Goal: Transaction & Acquisition: Purchase product/service

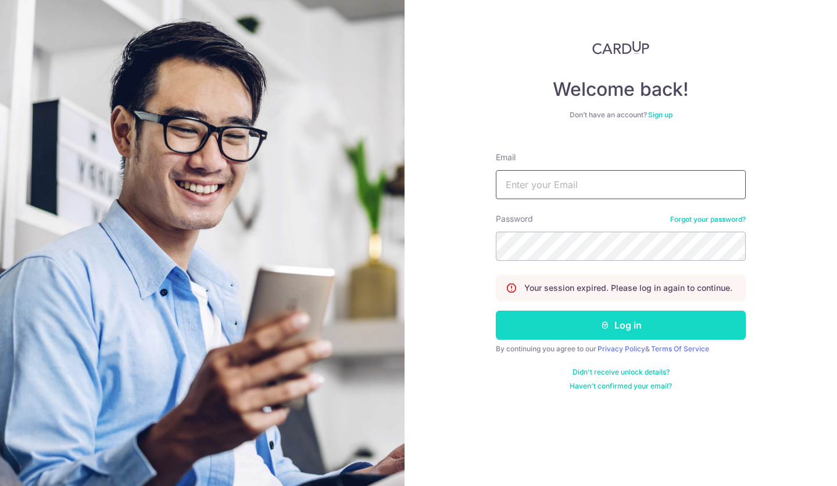
type input "[EMAIL_ADDRESS][DOMAIN_NAME]"
click at [552, 327] on button "Log in" at bounding box center [621, 325] width 250 height 29
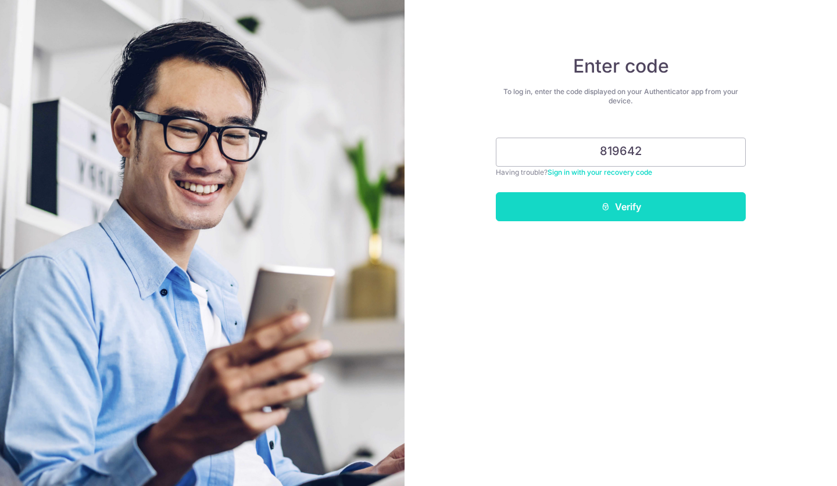
type input "819642"
click at [586, 217] on button "Verify" at bounding box center [621, 206] width 250 height 29
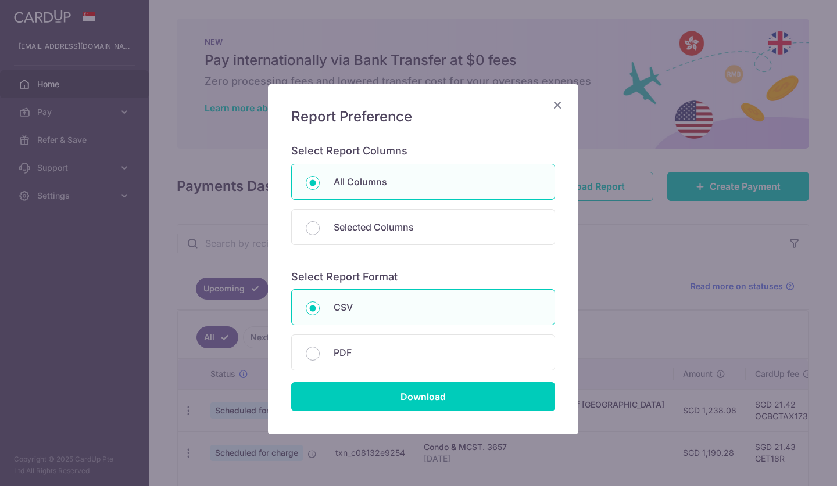
click at [557, 107] on icon "Close" at bounding box center [557, 105] width 14 height 15
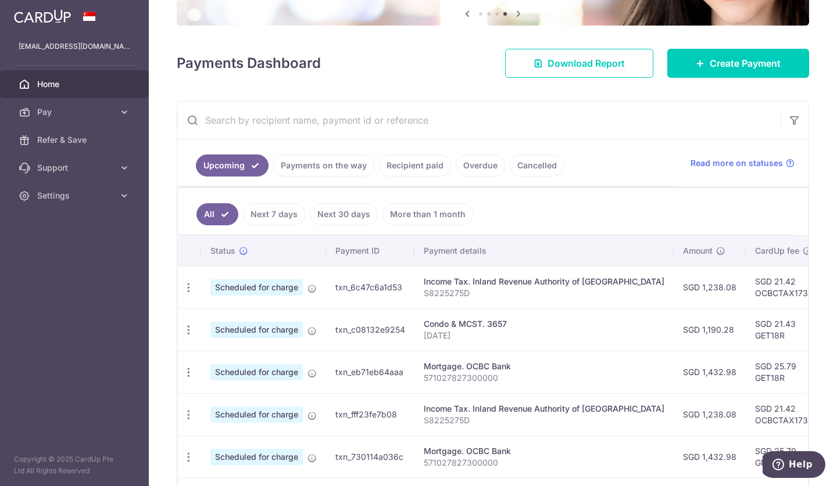
scroll to position [91, 0]
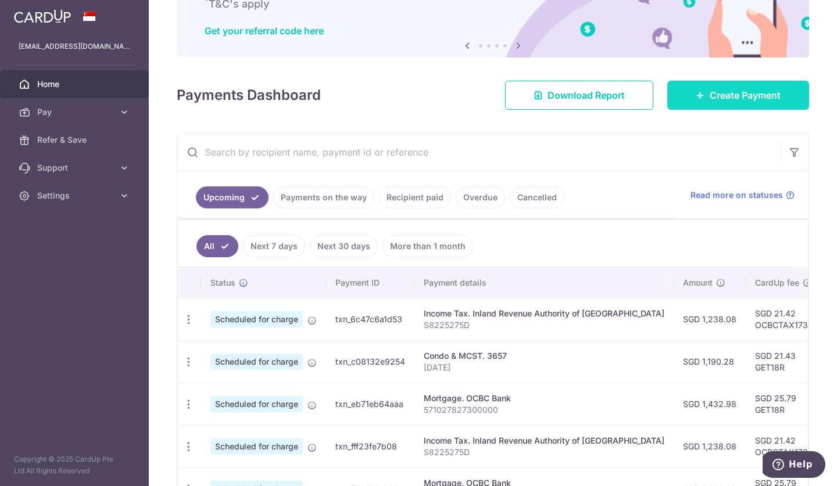
click at [722, 100] on span "Create Payment" at bounding box center [745, 95] width 71 height 14
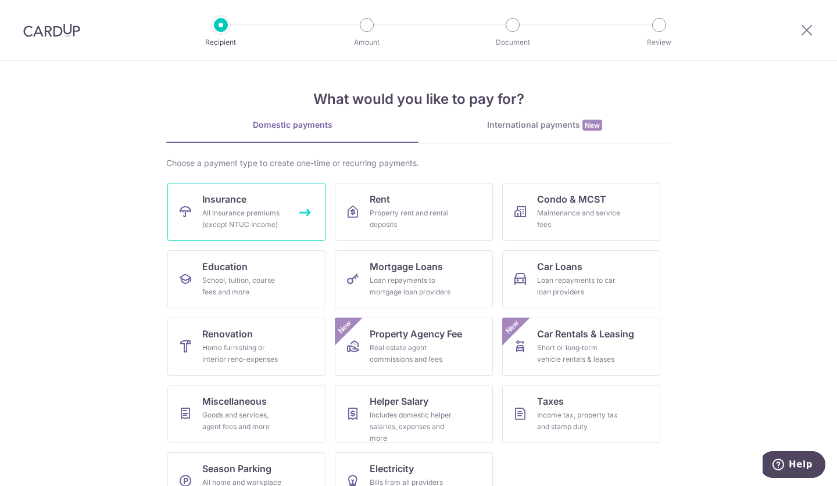
click at [309, 205] on link "Insurance All insurance premiums (except NTUC Income)" at bounding box center [246, 212] width 158 height 58
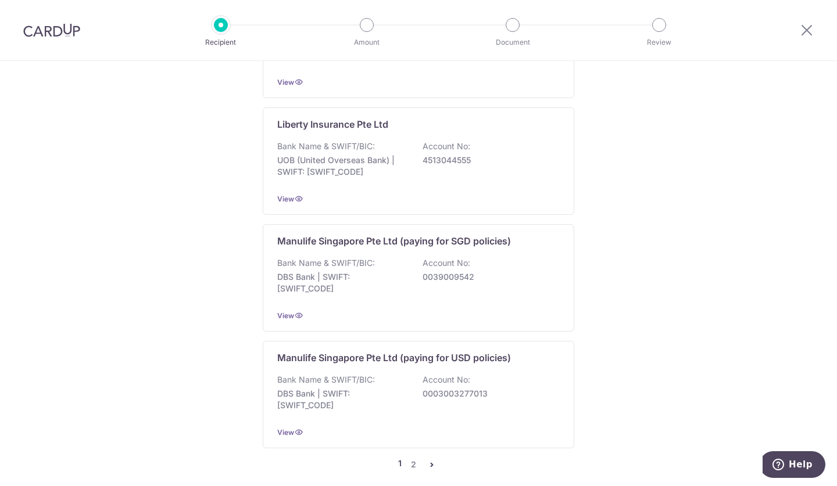
scroll to position [1132, 0]
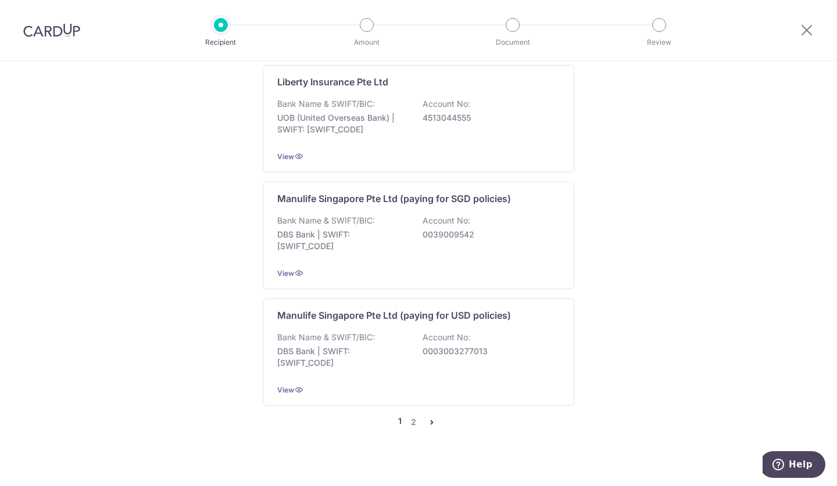
click at [427, 418] on icon "pager" at bounding box center [431, 422] width 9 height 9
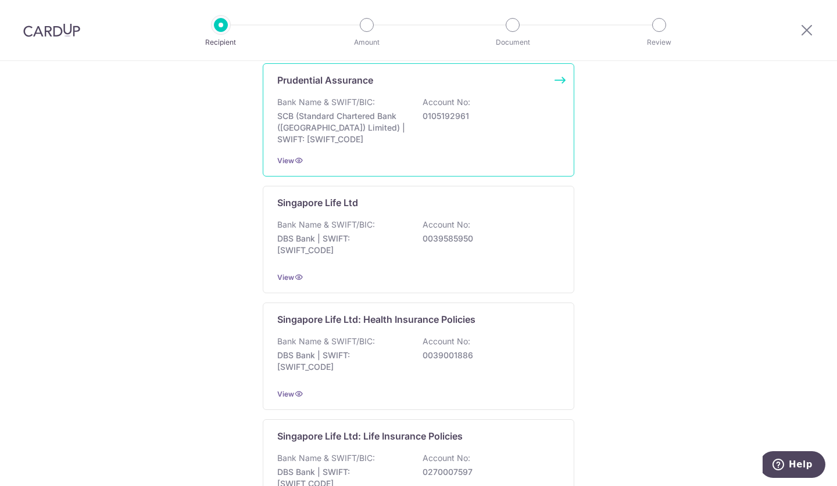
scroll to position [0, 0]
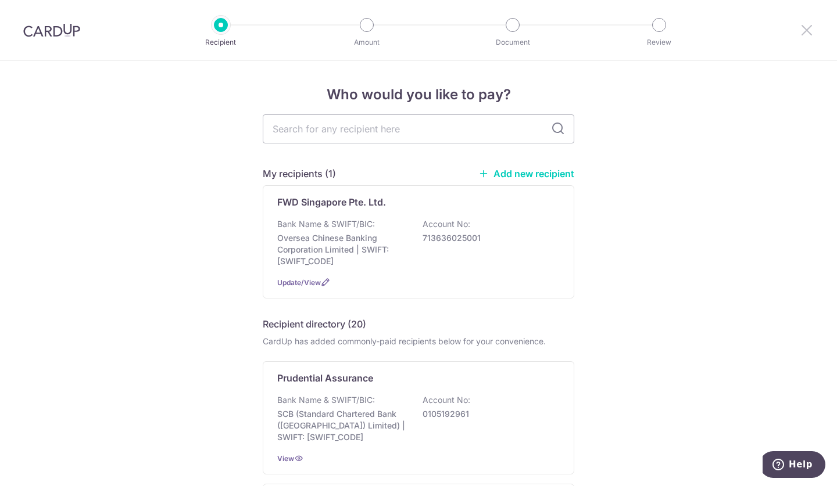
click at [811, 31] on icon at bounding box center [807, 30] width 14 height 15
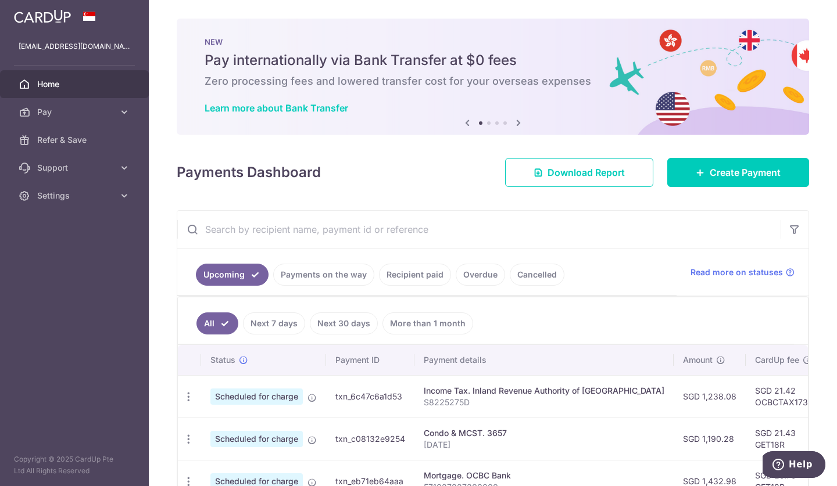
click at [425, 270] on link "Recipient paid" at bounding box center [415, 275] width 72 height 22
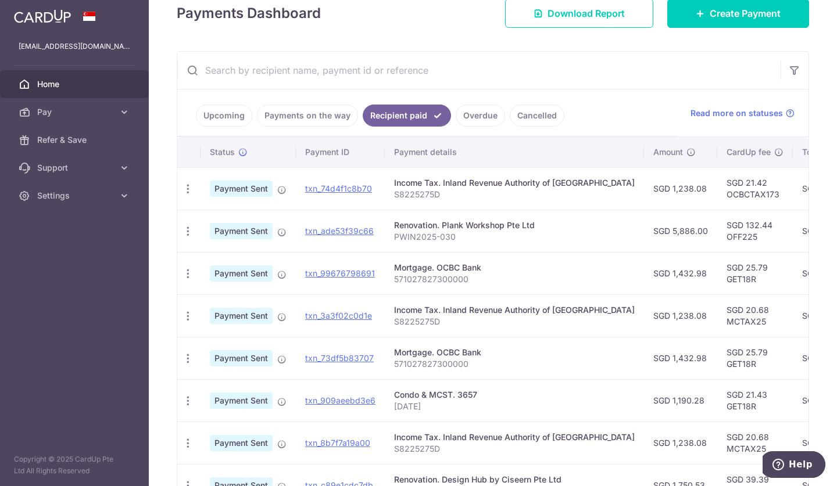
scroll to position [355, 0]
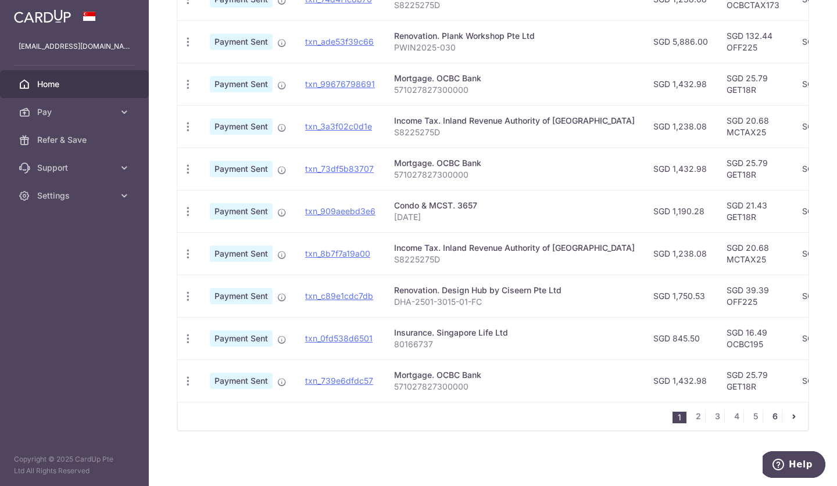
click at [768, 417] on link "6" at bounding box center [775, 417] width 14 height 14
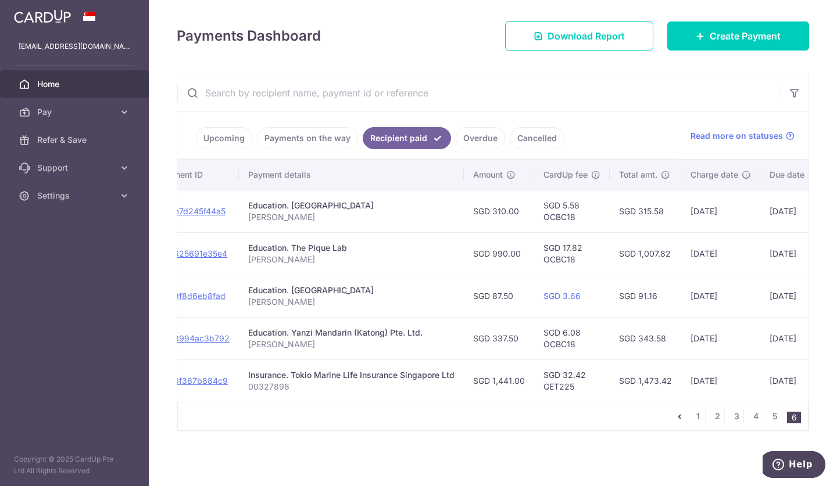
scroll to position [0, 160]
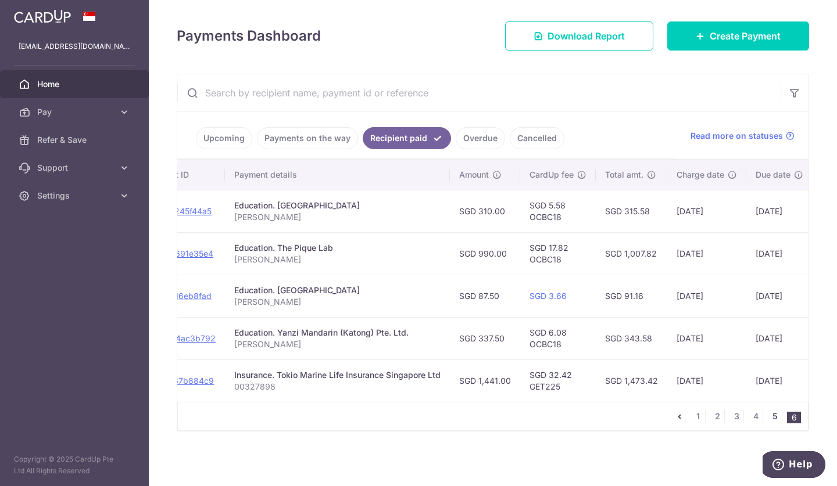
click at [772, 416] on link "5" at bounding box center [775, 417] width 14 height 14
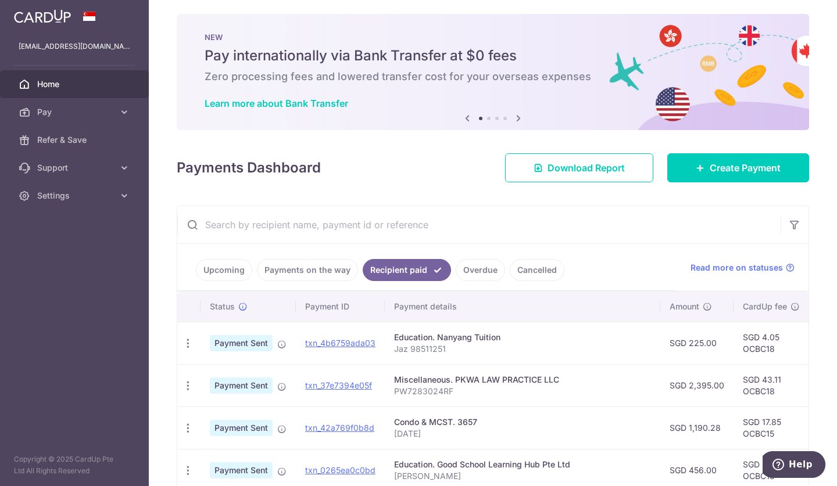
scroll to position [0, 0]
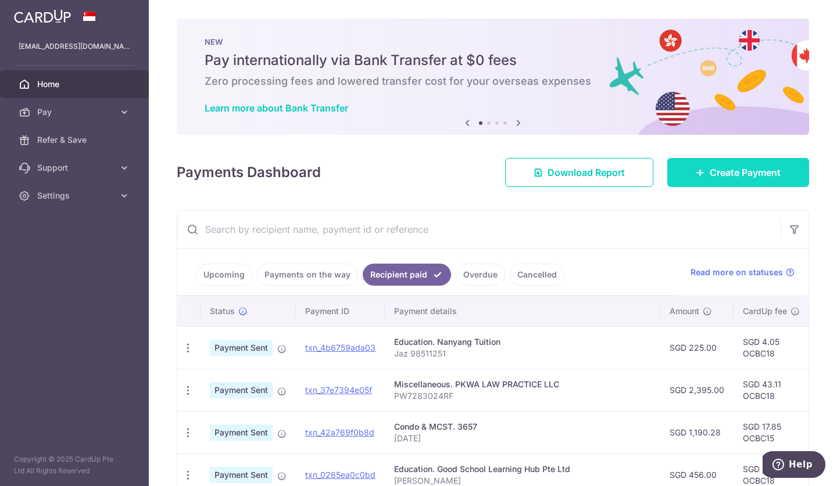
click at [731, 180] on link "Create Payment" at bounding box center [738, 172] width 142 height 29
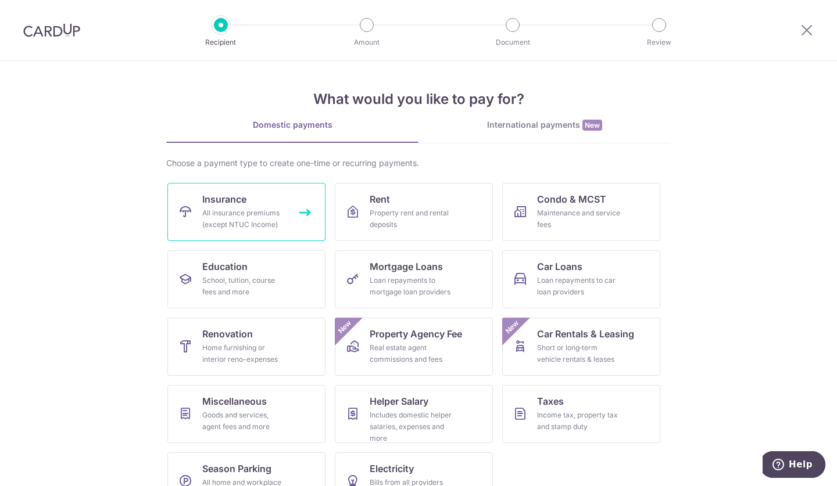
click at [235, 200] on span "Insurance" at bounding box center [224, 199] width 44 height 14
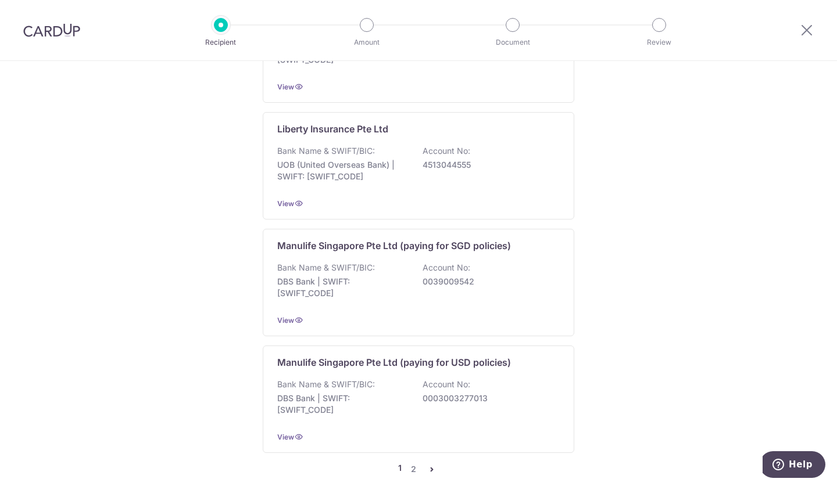
scroll to position [1132, 0]
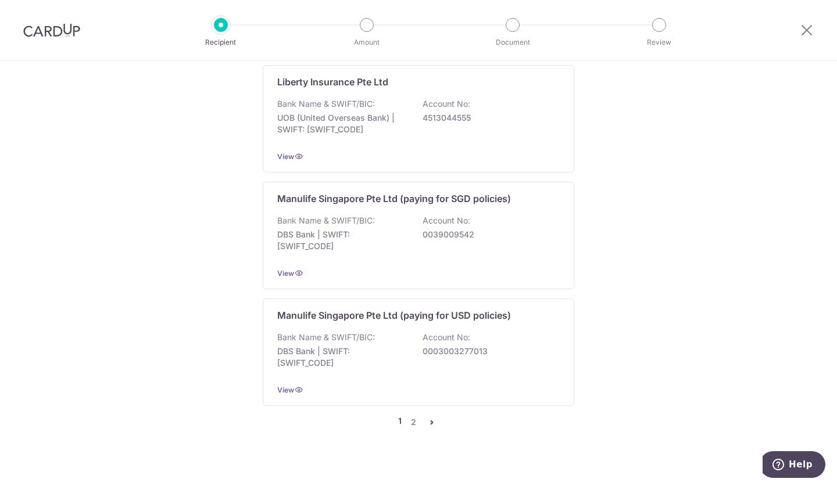
click at [427, 418] on icon "pager" at bounding box center [431, 422] width 9 height 9
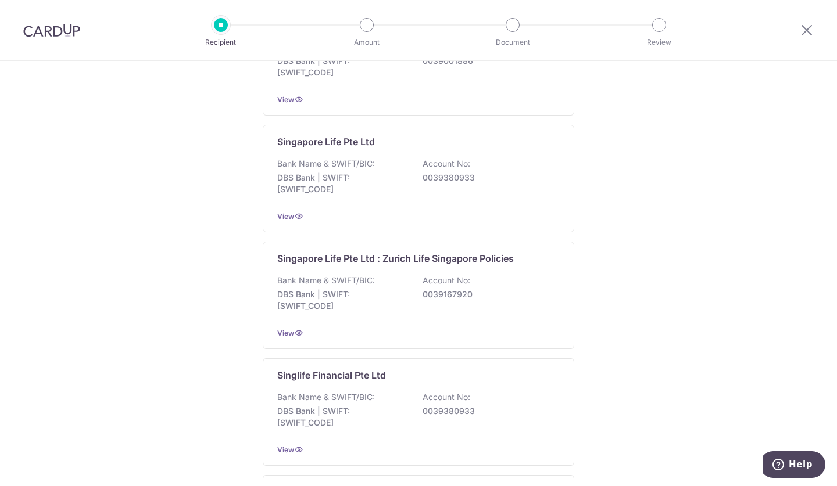
scroll to position [827, 0]
click at [425, 410] on p "0039380933" at bounding box center [488, 411] width 130 height 12
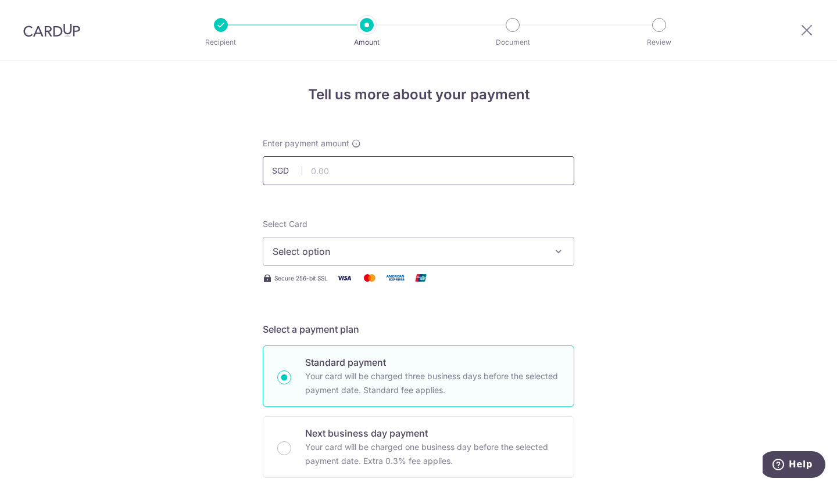
click at [368, 169] on input "text" at bounding box center [419, 170] width 312 height 29
type input "1,463.50"
click at [305, 241] on button "Select option" at bounding box center [419, 251] width 312 height 29
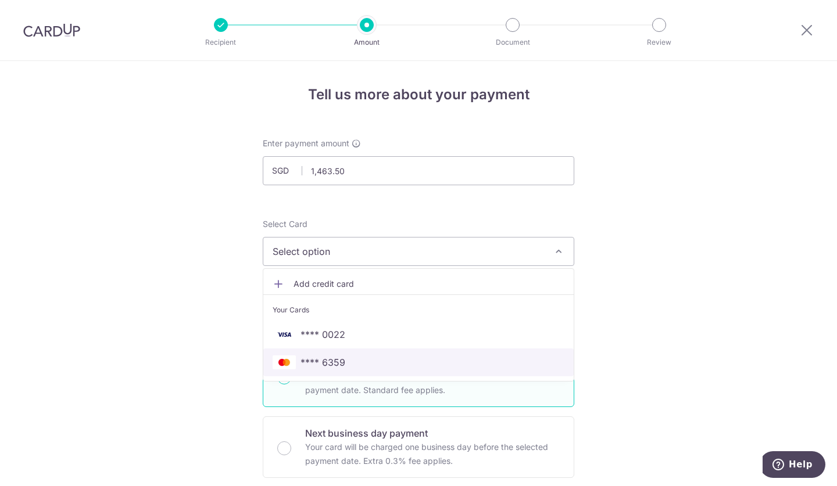
click at [318, 364] on span "**** 6359" at bounding box center [322, 363] width 45 height 14
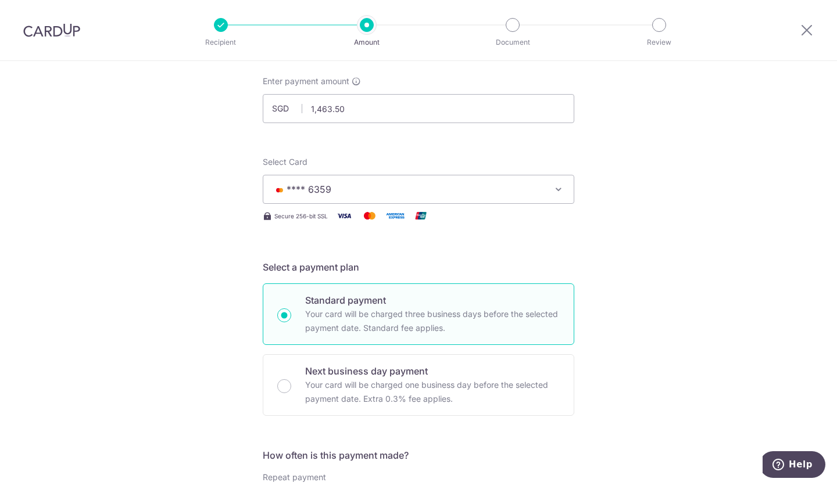
scroll to position [123, 0]
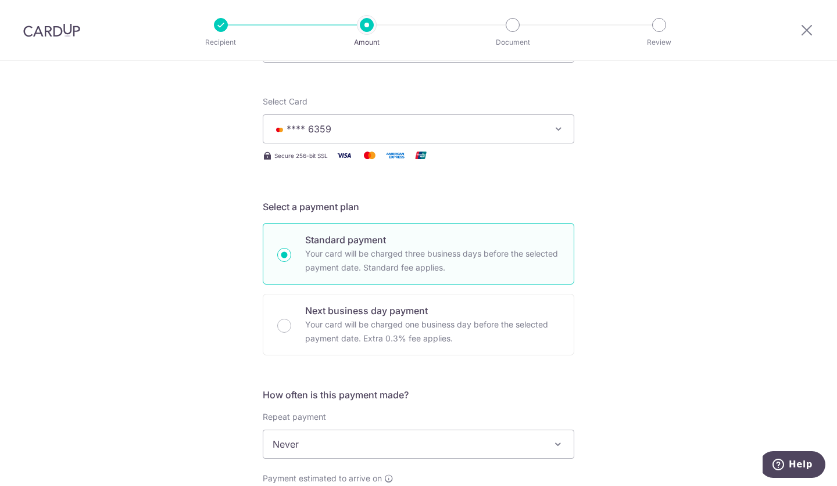
click at [555, 128] on icon "button" at bounding box center [559, 129] width 12 height 12
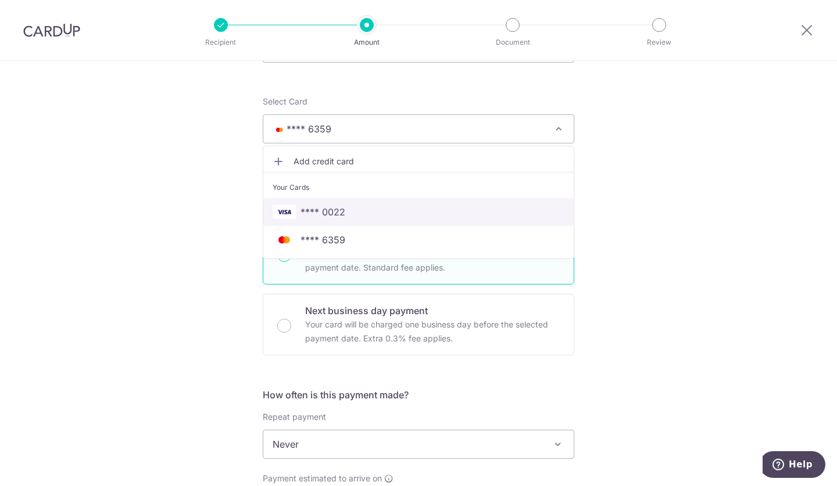
click at [410, 202] on link "**** 0022" at bounding box center [418, 212] width 310 height 28
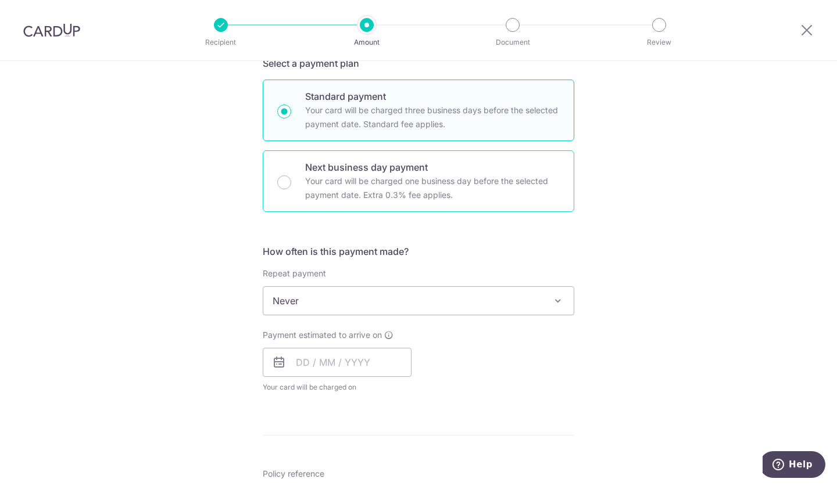
scroll to position [267, 0]
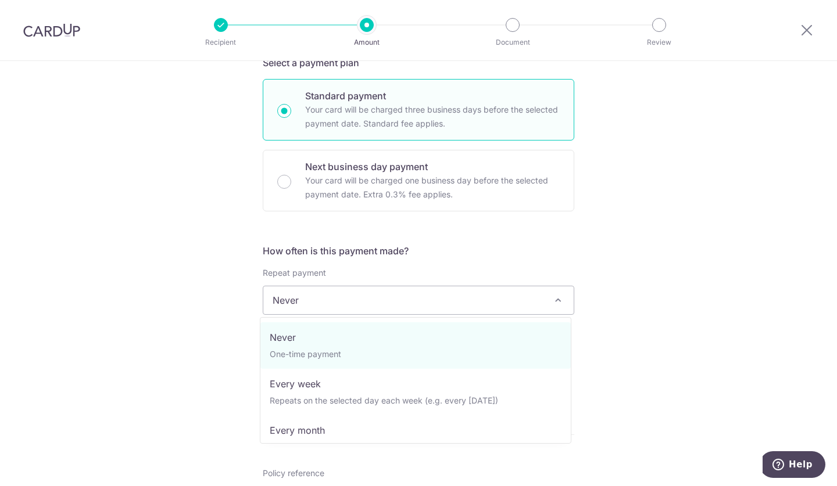
click at [551, 302] on span at bounding box center [558, 301] width 14 height 14
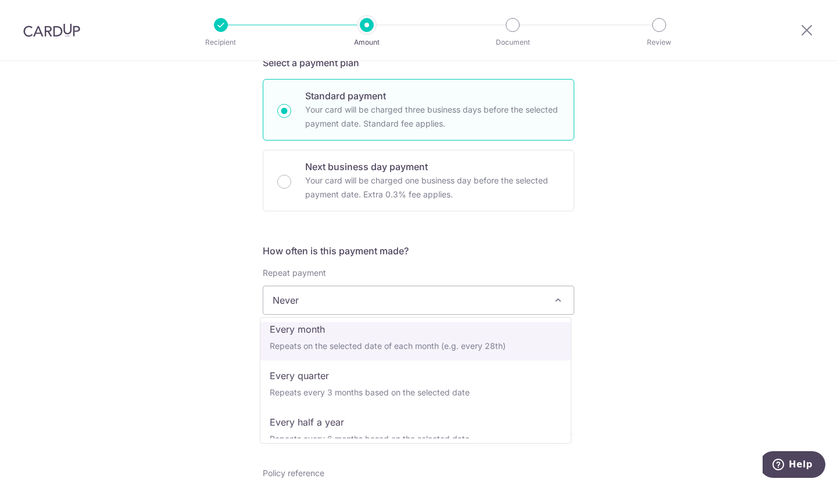
scroll to position [163, 0]
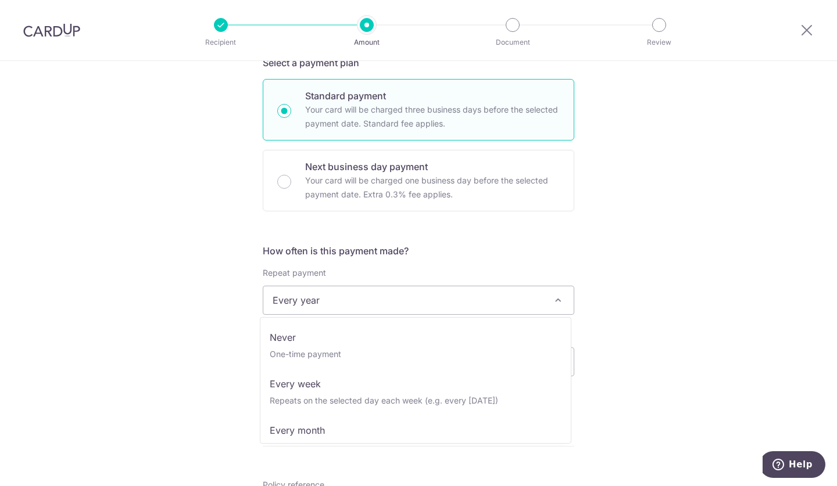
click at [552, 301] on span at bounding box center [558, 301] width 14 height 14
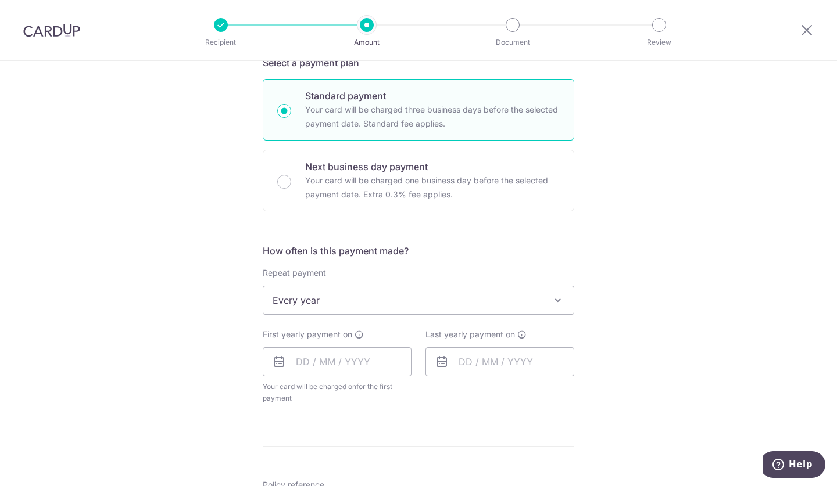
click at [616, 319] on div "Tell us more about your payment Enter payment amount SGD 1,463.50 1463.50 Selec…" at bounding box center [418, 325] width 837 height 1063
click at [543, 302] on span "Every year" at bounding box center [418, 301] width 310 height 28
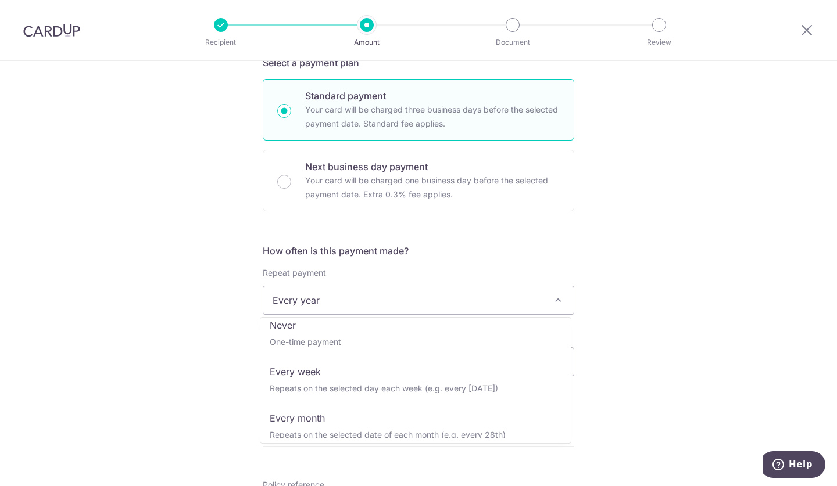
scroll to position [0, 0]
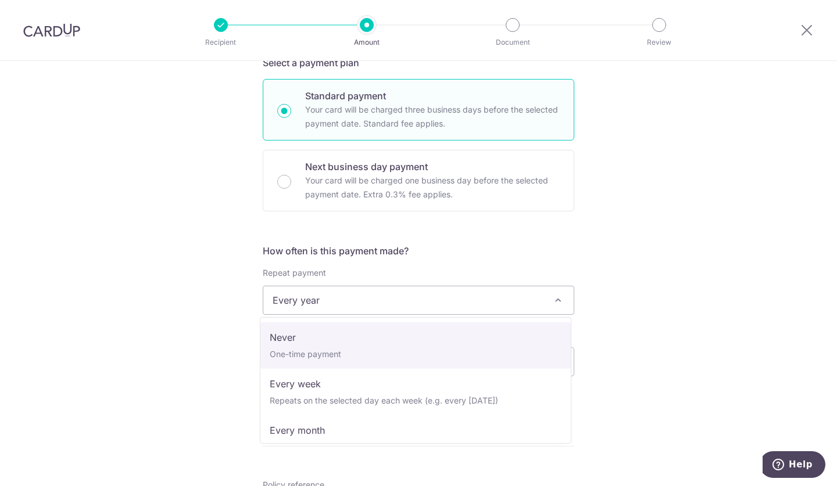
select select "1"
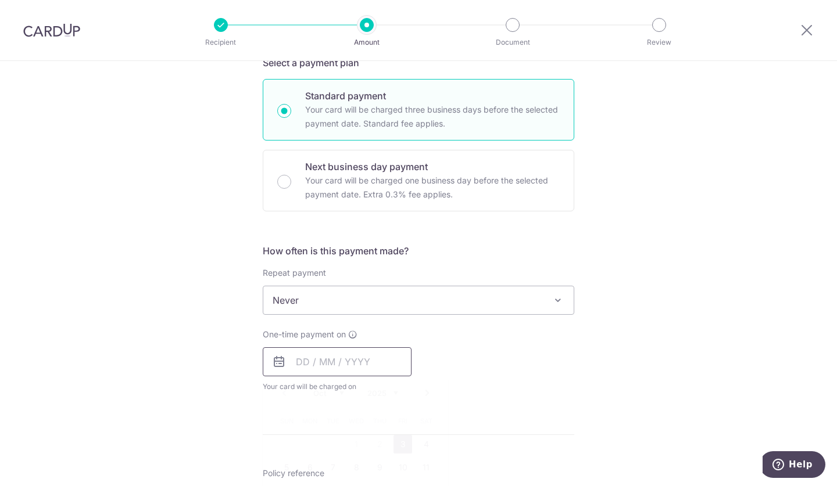
click at [362, 363] on input "text" at bounding box center [337, 362] width 149 height 29
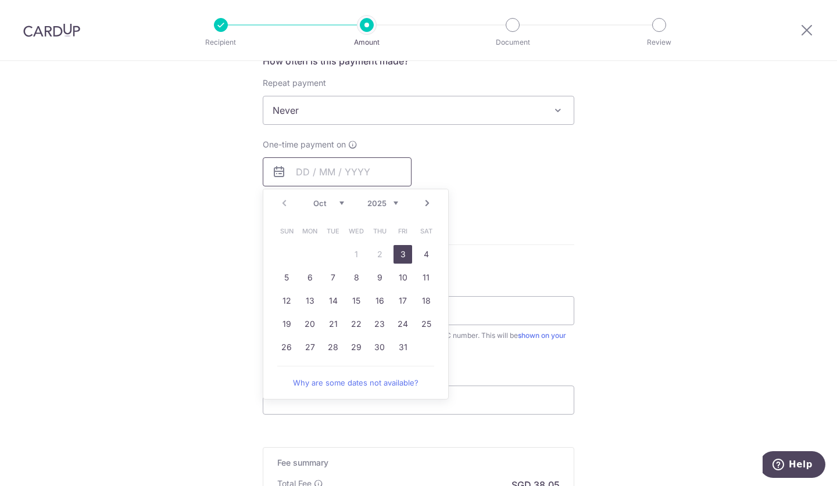
scroll to position [457, 0]
click at [327, 277] on link "7" at bounding box center [333, 277] width 19 height 19
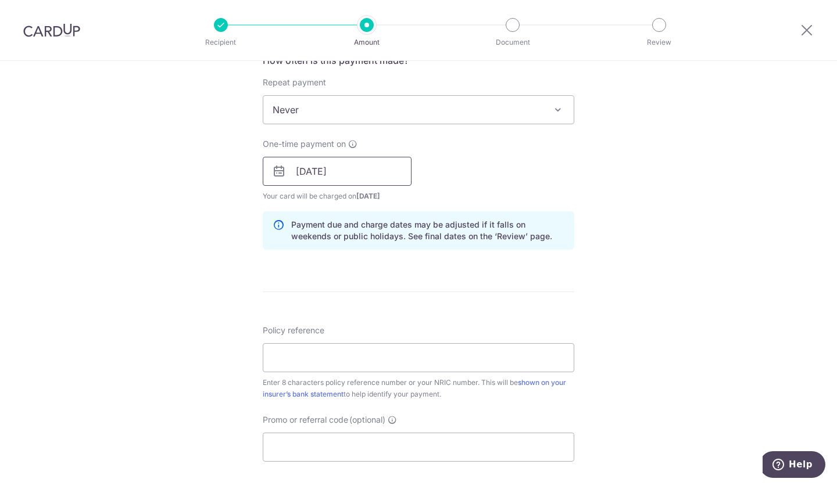
click at [392, 177] on input "[DATE]" at bounding box center [337, 171] width 149 height 29
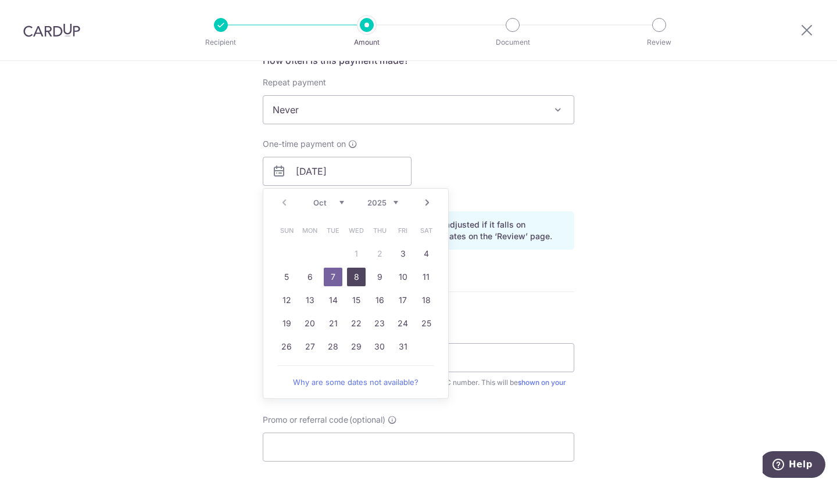
click at [353, 271] on link "8" at bounding box center [356, 277] width 19 height 19
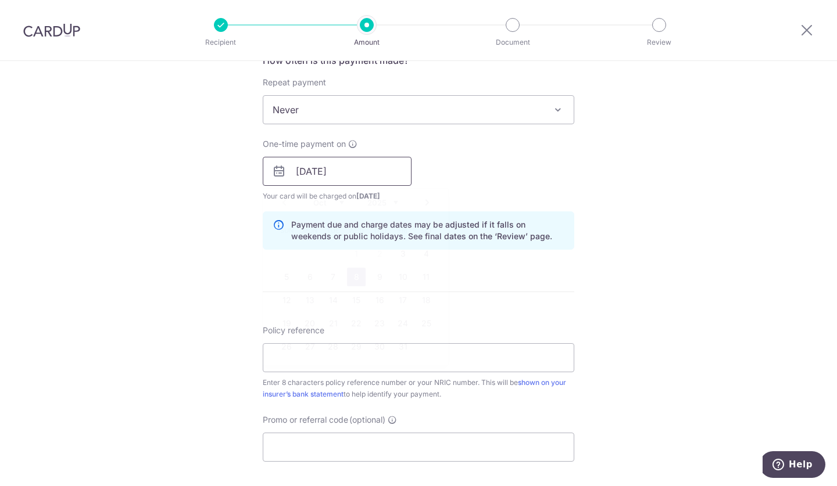
click at [375, 173] on input "08/10/2025" at bounding box center [337, 171] width 149 height 29
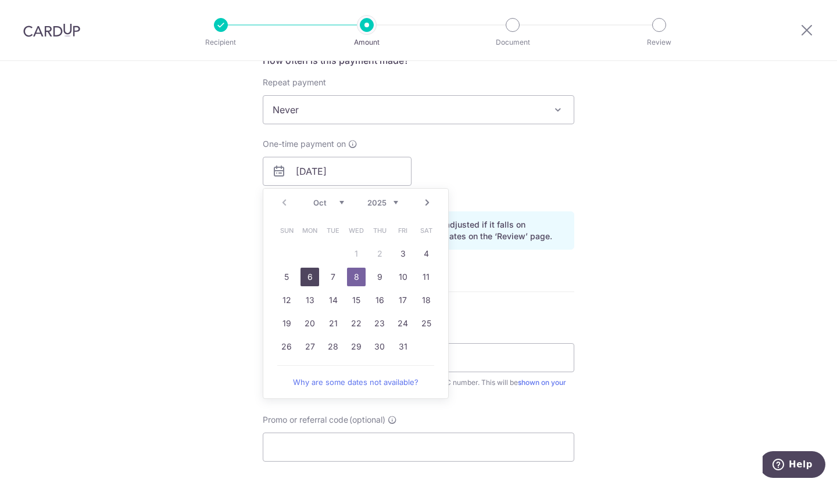
click at [316, 279] on link "6" at bounding box center [309, 277] width 19 height 19
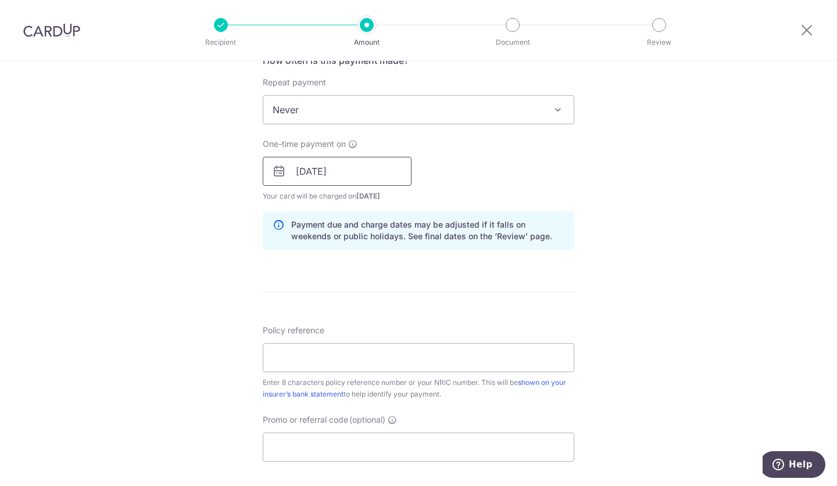
click at [398, 180] on input "06/10/2025" at bounding box center [337, 171] width 149 height 29
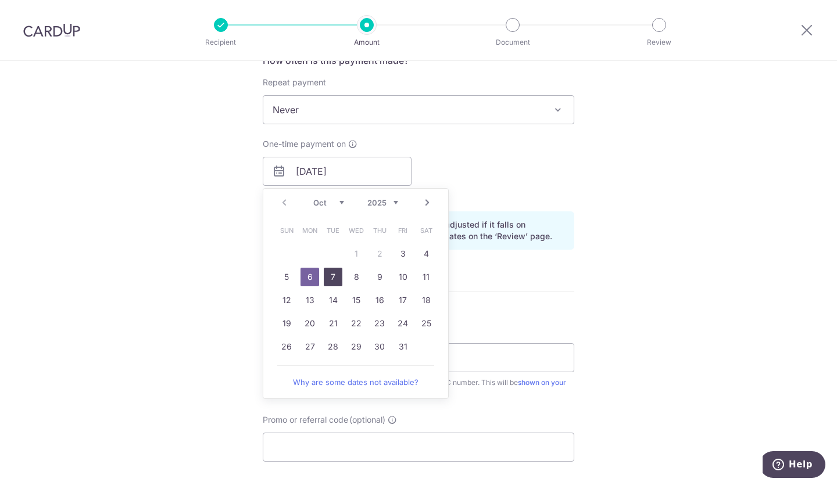
click at [337, 277] on link "7" at bounding box center [333, 277] width 19 height 19
type input "[DATE]"
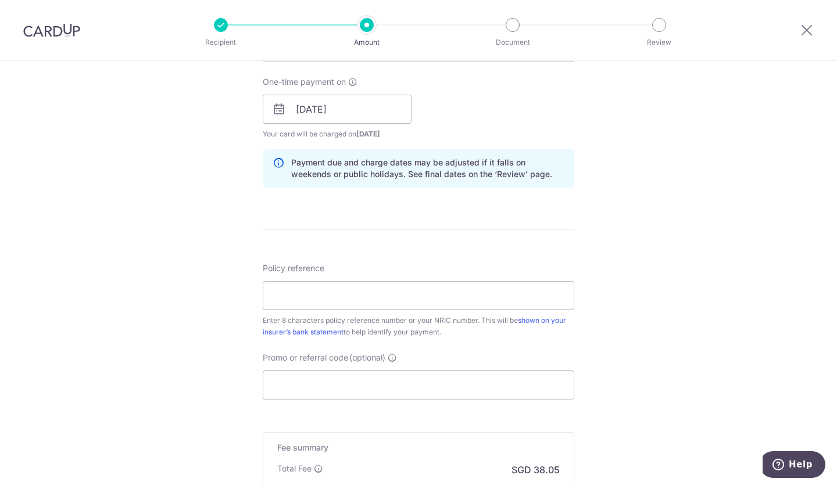
scroll to position [520, 0]
click at [445, 286] on input "Policy reference" at bounding box center [419, 295] width 312 height 29
click at [335, 298] on input "Policy reference" at bounding box center [419, 295] width 312 height 29
type input "80727271"
click at [683, 285] on div "Tell us more about your payment Enter payment amount SGD 1,463.50 1463.50 Selec…" at bounding box center [418, 90] width 837 height 1099
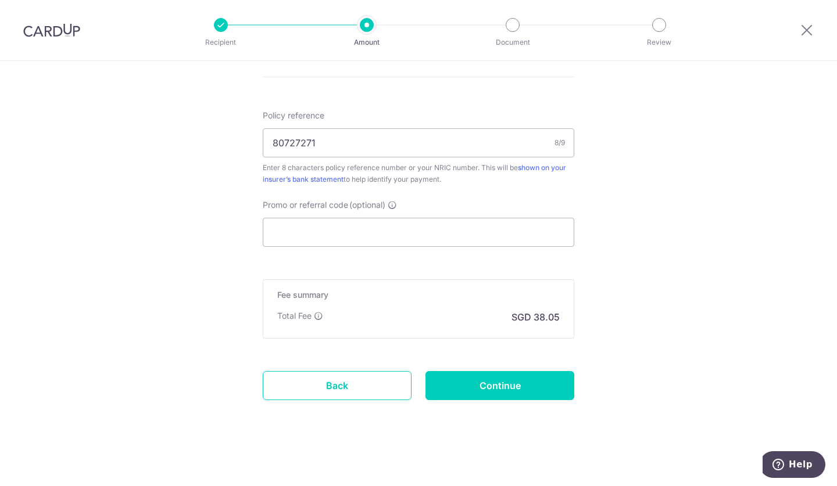
scroll to position [674, 0]
click at [445, 225] on input "Promo or referral code (optional)" at bounding box center [419, 231] width 312 height 29
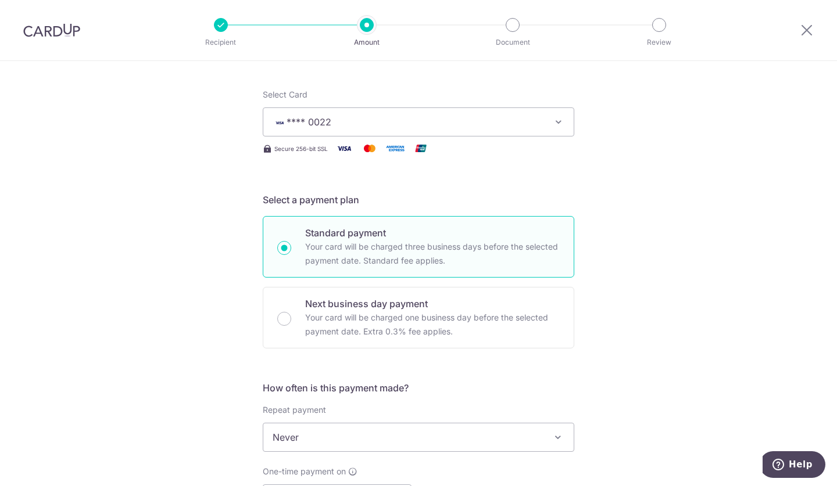
scroll to position [0, 0]
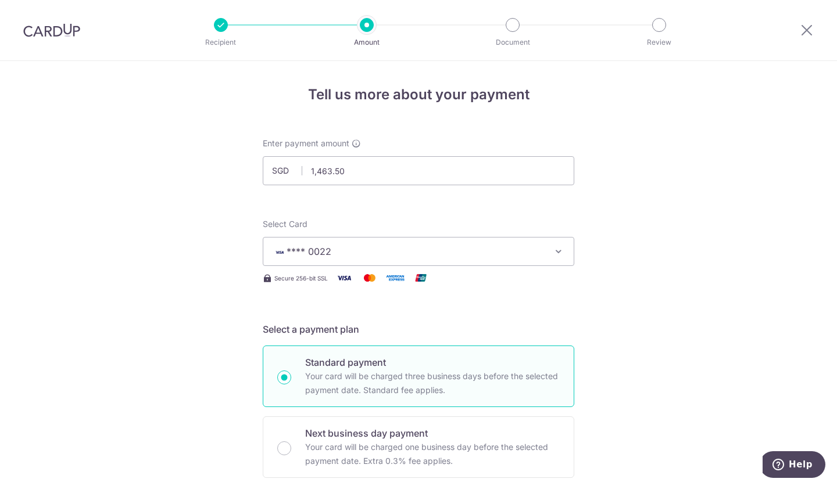
click at [558, 246] on icon "button" at bounding box center [559, 252] width 12 height 12
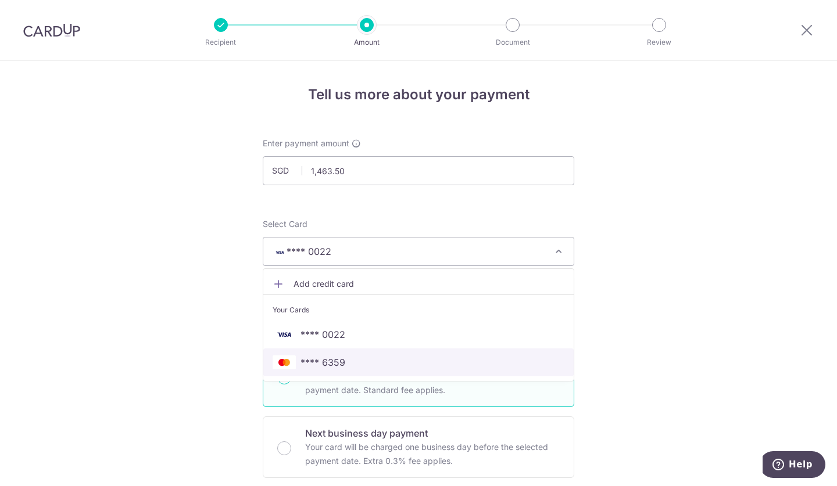
click at [330, 356] on span "**** 6359" at bounding box center [322, 363] width 45 height 14
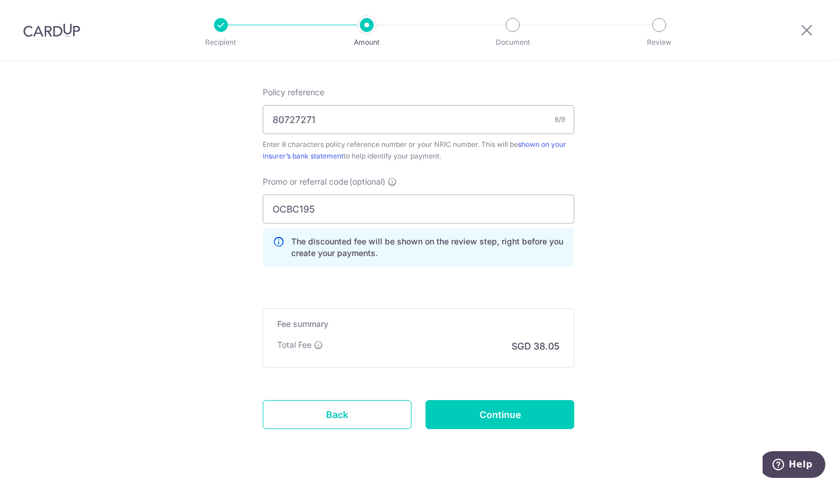
scroll to position [701, 0]
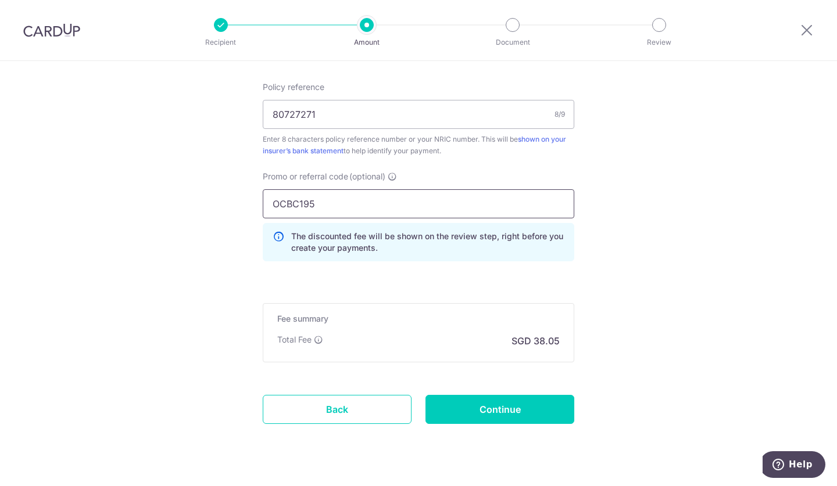
drag, startPoint x: 330, startPoint y: 198, endPoint x: 210, endPoint y: 211, distance: 120.4
type input "O"
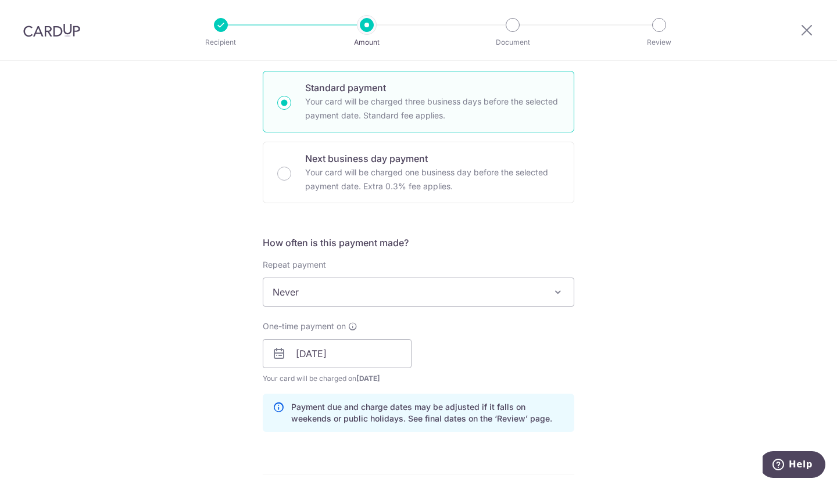
scroll to position [274, 0]
type input "Get"
click at [556, 289] on span at bounding box center [558, 293] width 14 height 14
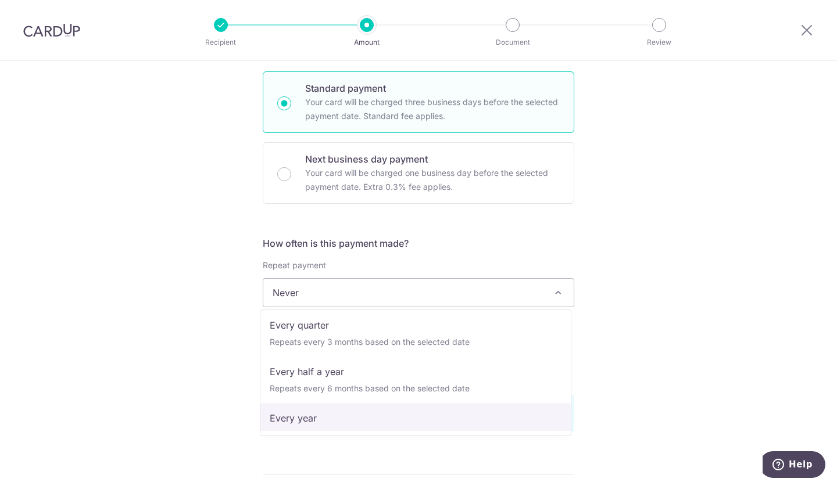
scroll to position [153, 0]
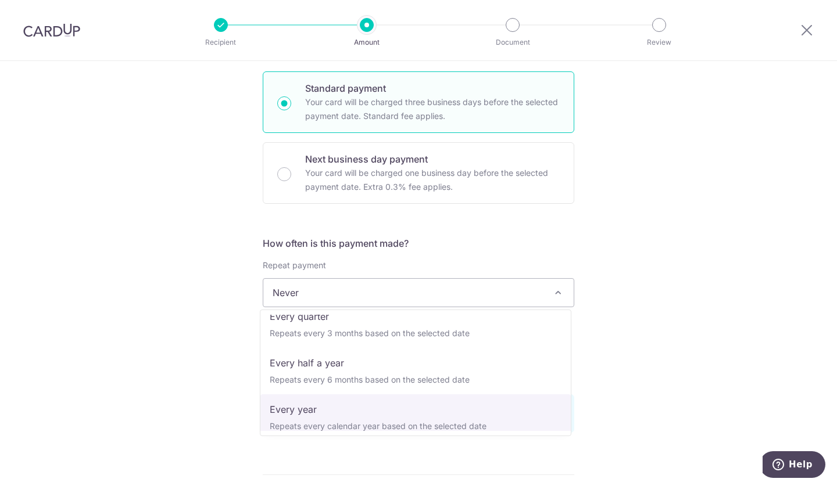
select select "6"
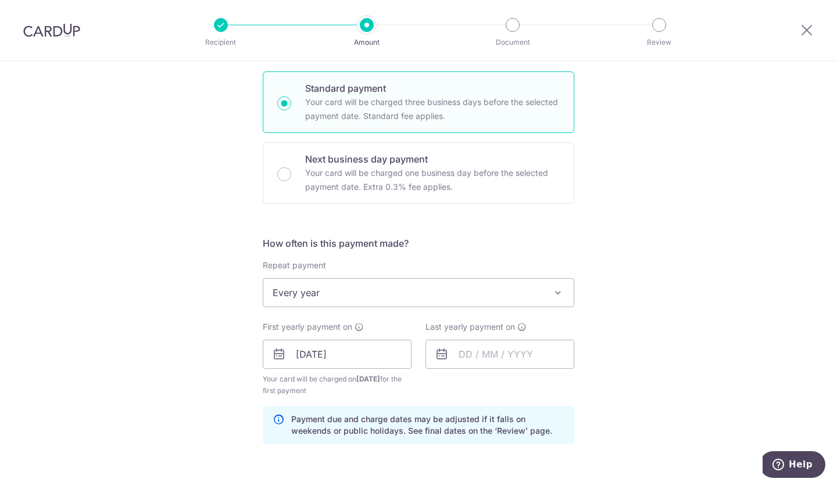
drag, startPoint x: 422, startPoint y: 405, endPoint x: 398, endPoint y: 329, distance: 79.8
click at [398, 329] on div "First yearly payment on 07/10/2025 Prev Next Oct Nov Dec 2025 2026 2027 2028 20…" at bounding box center [337, 359] width 149 height 76
click at [490, 345] on input "text" at bounding box center [499, 354] width 149 height 29
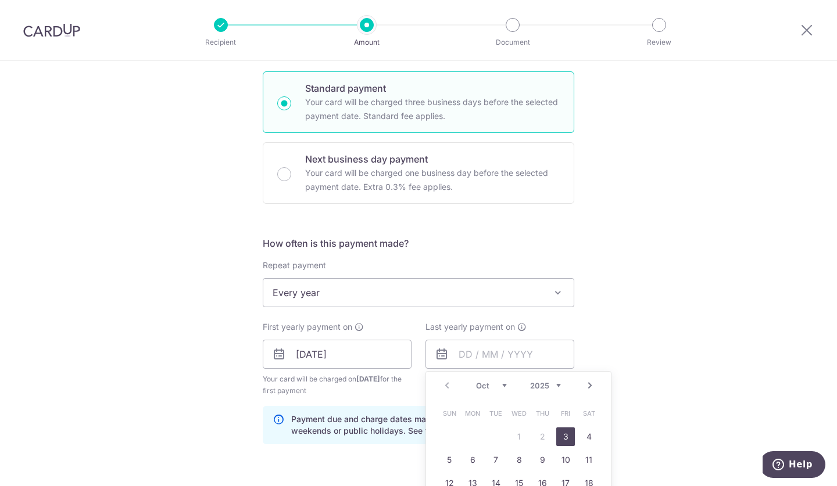
click at [560, 388] on div "Prev Next Oct Nov Dec 2025 2026 2027 2028 2029 2030 2031 2032 2033 2034 2035" at bounding box center [518, 386] width 185 height 28
click at [547, 384] on select "2025 2026 2027 2028 2029 2030 2031 2032 2033 2034 2035" at bounding box center [545, 385] width 31 height 9
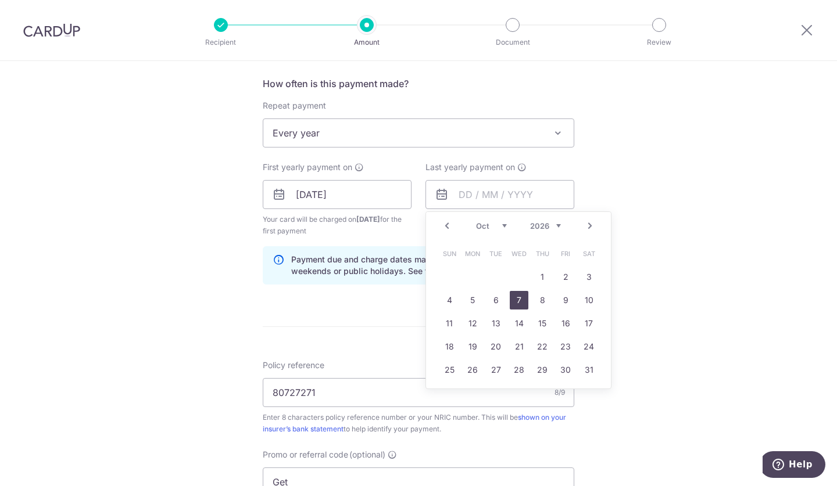
click at [515, 299] on link "7" at bounding box center [519, 300] width 19 height 19
type input "07/10/2026"
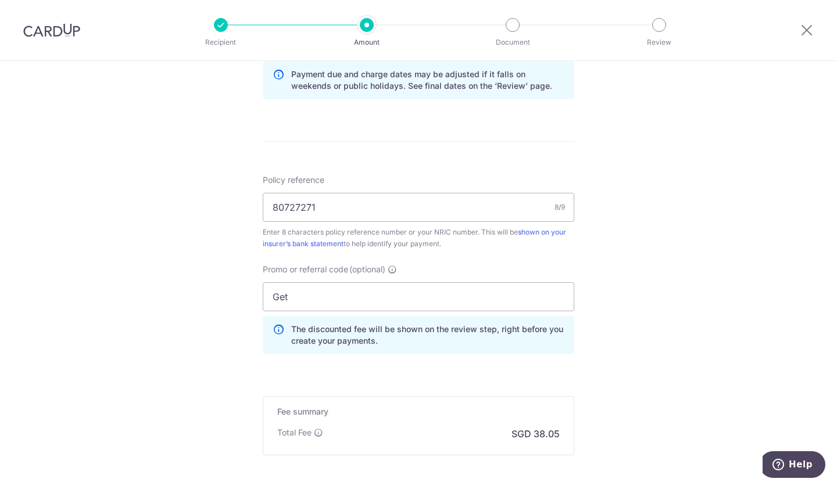
scroll to position [620, 0]
drag, startPoint x: 370, startPoint y: 302, endPoint x: 226, endPoint y: 295, distance: 144.3
click at [226, 295] on div "Tell us more about your payment Enter payment amount SGD 1,463.50 1463.50 Selec…" at bounding box center [418, 22] width 837 height 1163
type input "ocbc18"
click at [593, 331] on div "Tell us more about your payment Enter payment amount SGD 1,463.50 1463.50 Selec…" at bounding box center [418, 22] width 837 height 1163
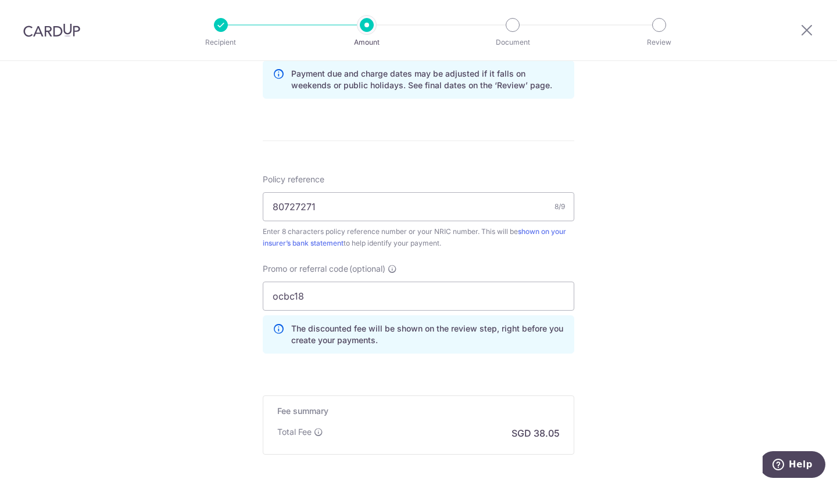
scroll to position [738, 0]
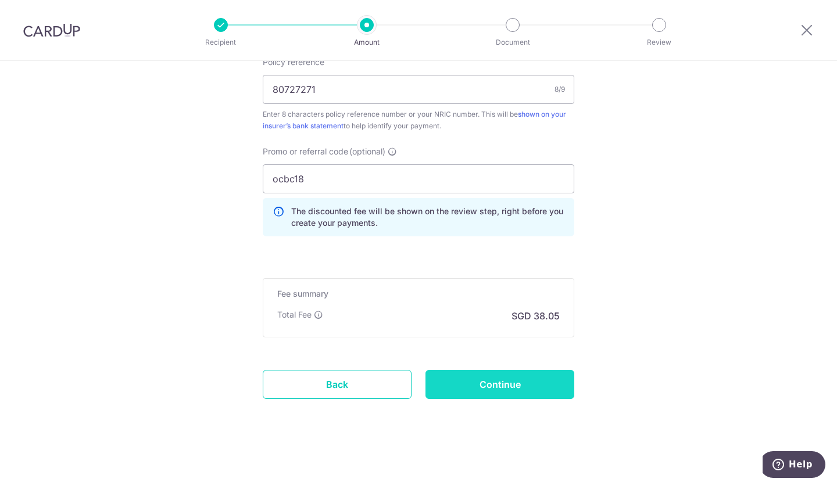
click at [508, 383] on input "Continue" at bounding box center [499, 384] width 149 height 29
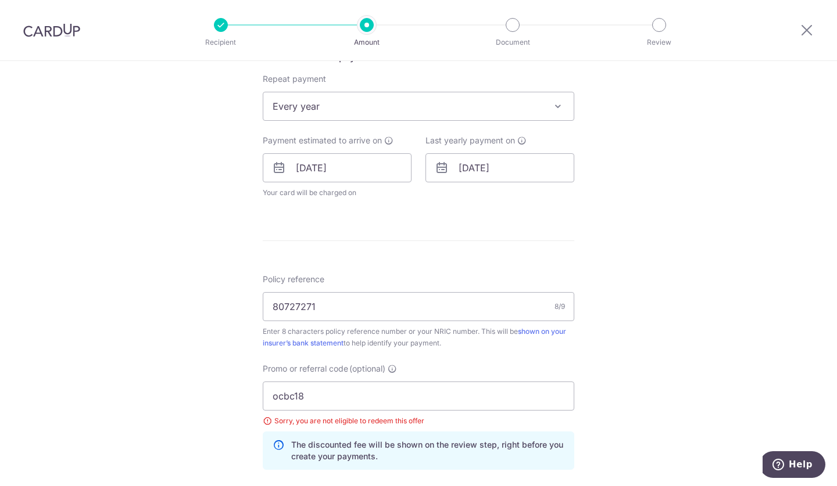
scroll to position [460, 0]
click at [563, 112] on span "Every year" at bounding box center [418, 107] width 310 height 28
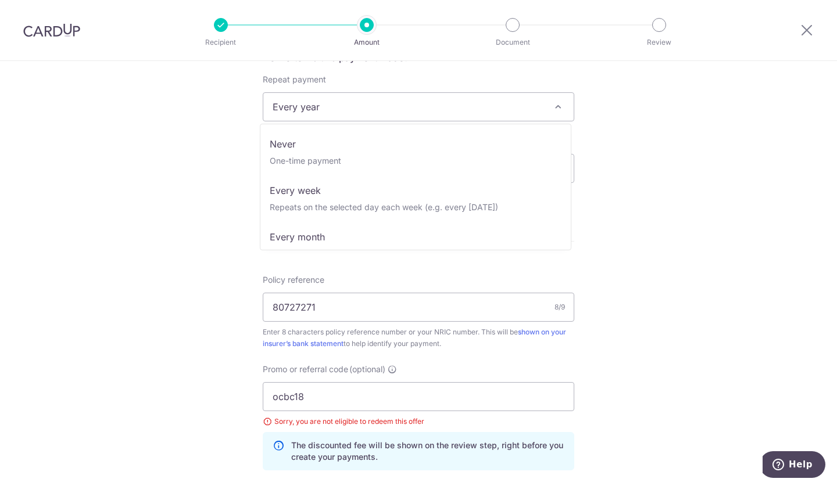
scroll to position [139, 0]
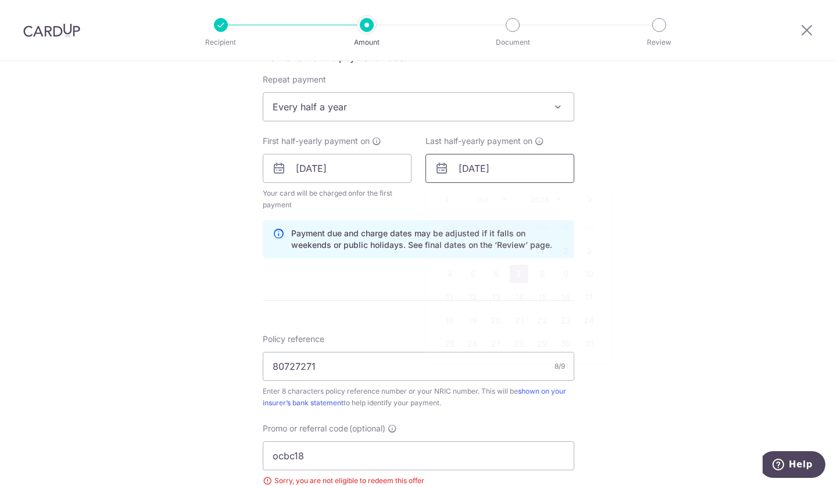
click at [540, 170] on input "07/10/2026" at bounding box center [499, 168] width 149 height 29
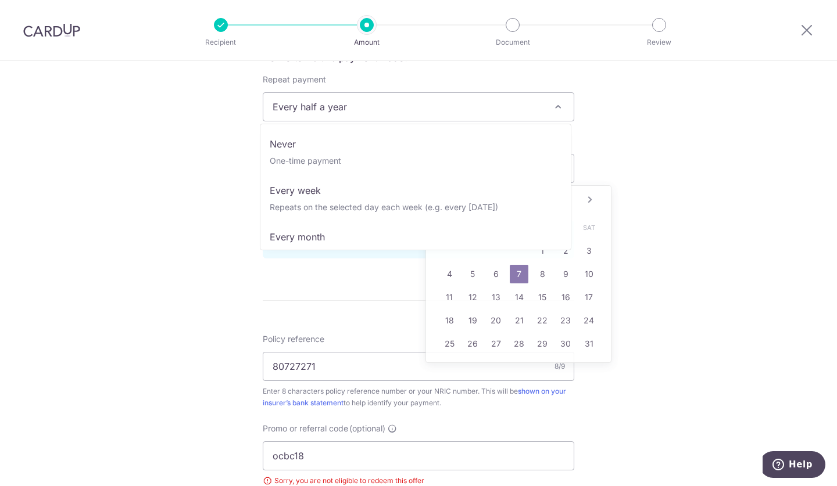
click at [531, 96] on span "Every half a year" at bounding box center [418, 107] width 310 height 28
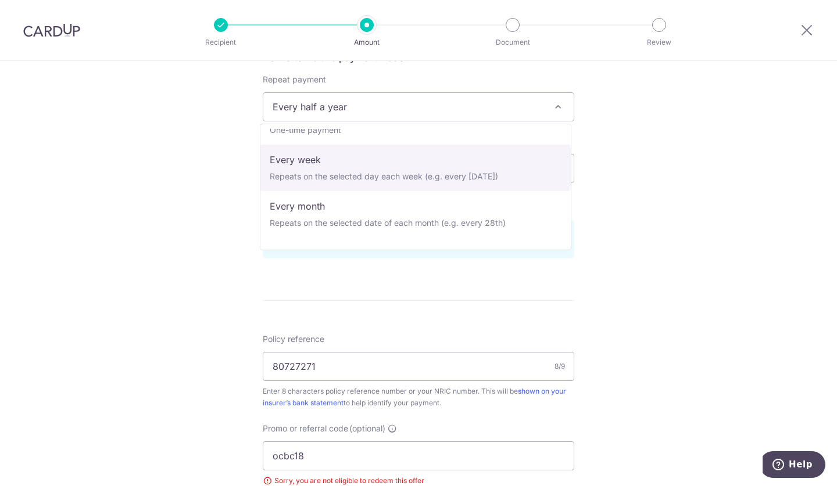
scroll to position [0, 0]
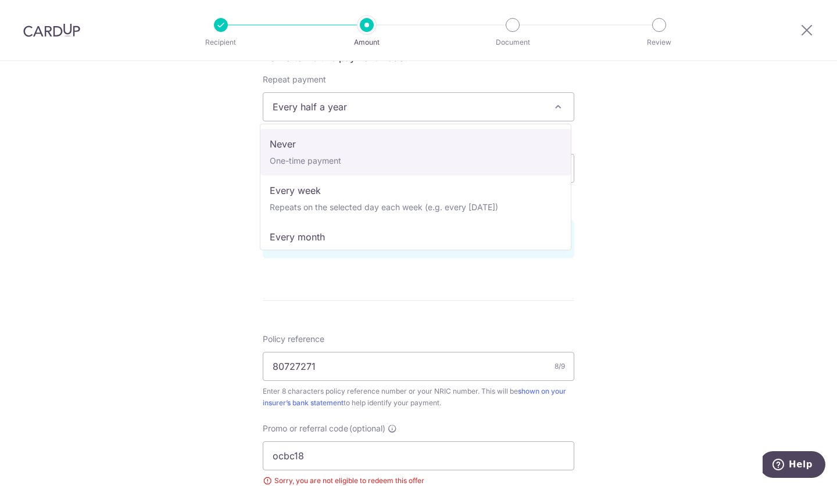
select select "1"
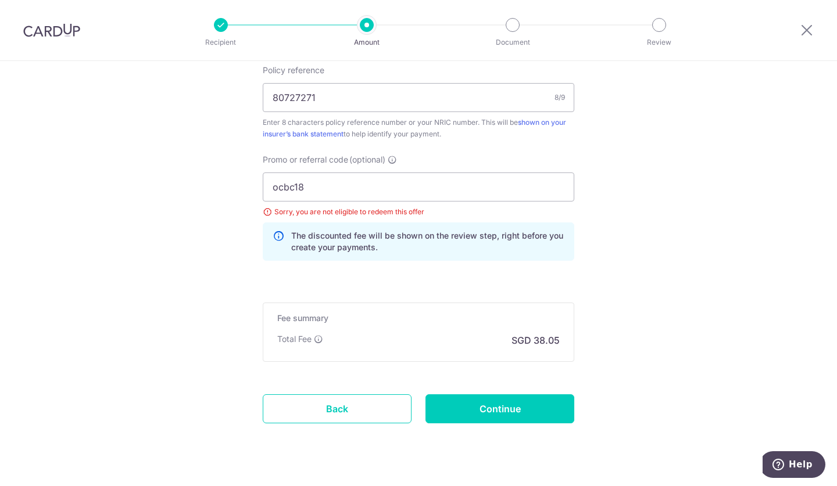
scroll to position [742, 0]
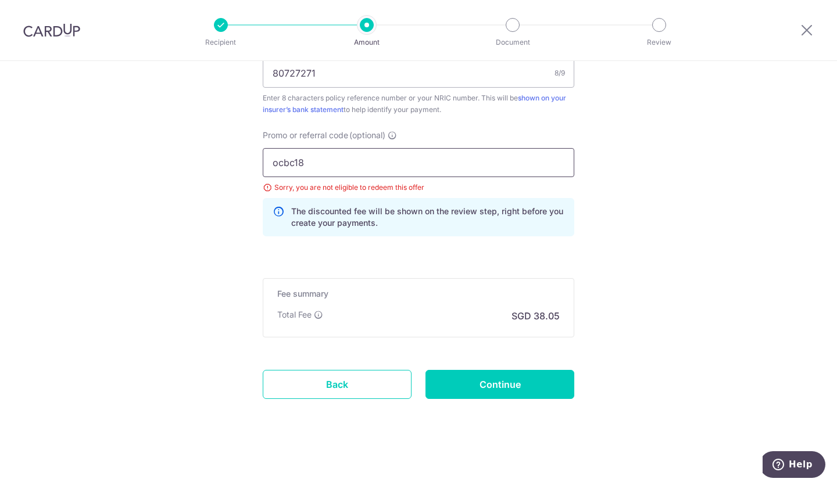
drag, startPoint x: 324, startPoint y: 164, endPoint x: 163, endPoint y: 165, distance: 161.0
type input "off225"
click at [500, 379] on input "Continue" at bounding box center [499, 384] width 149 height 29
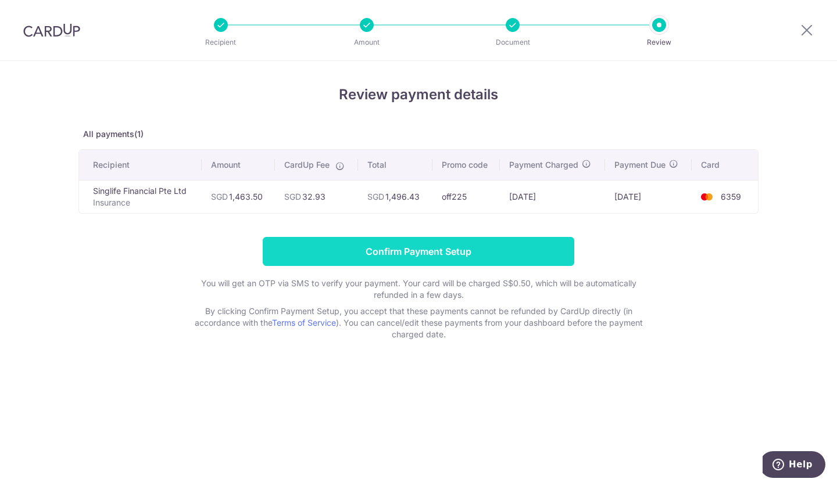
click at [458, 252] on input "Confirm Payment Setup" at bounding box center [419, 251] width 312 height 29
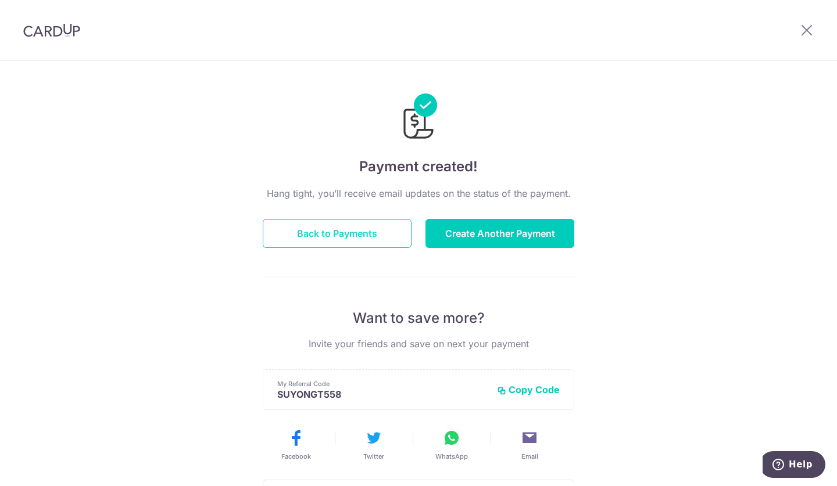
click at [350, 230] on button "Back to Payments" at bounding box center [337, 233] width 149 height 29
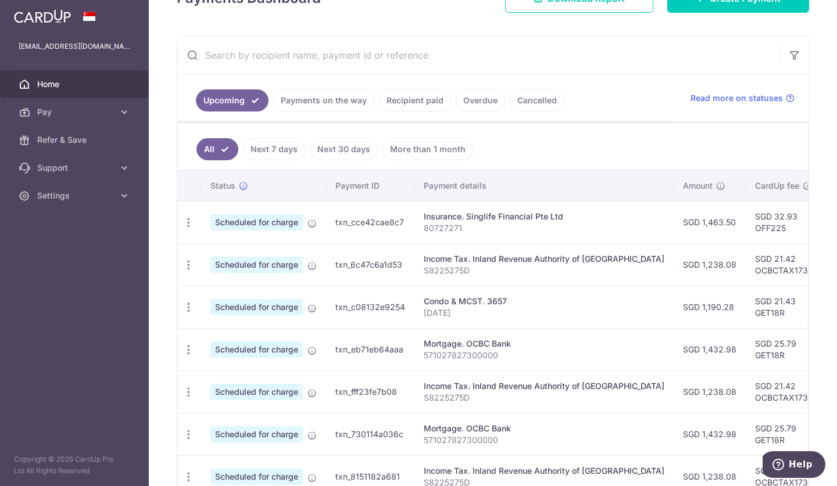
scroll to position [235, 0]
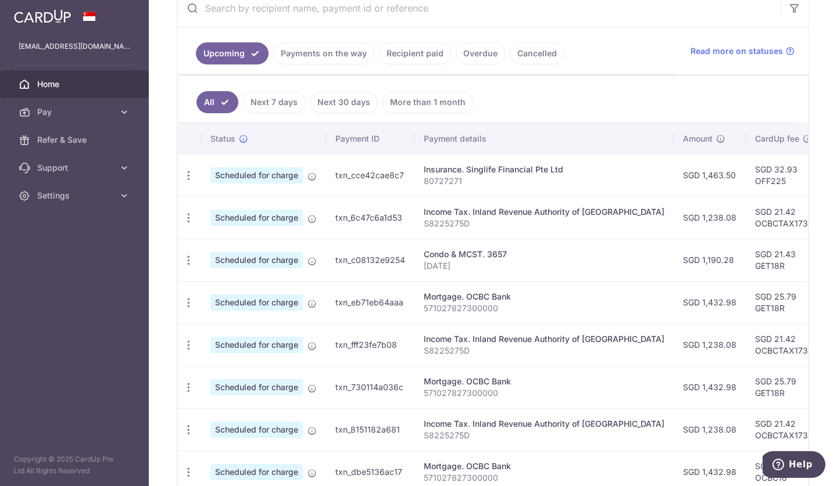
click at [188, 186] on td "Update payment Cancel payment" at bounding box center [189, 175] width 23 height 42
click at [188, 182] on div "Update payment Cancel payment" at bounding box center [189, 176] width 22 height 22
click at [188, 180] on icon "button" at bounding box center [189, 176] width 12 height 12
click at [240, 205] on span "Update payment" at bounding box center [250, 208] width 79 height 14
radio input "true"
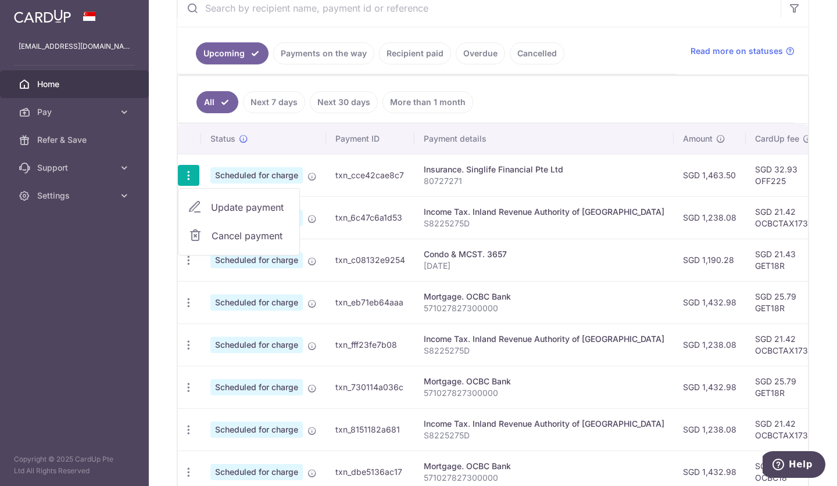
type input "1,463.50"
type input "[DATE]"
type input "80727271"
type input "OFF225"
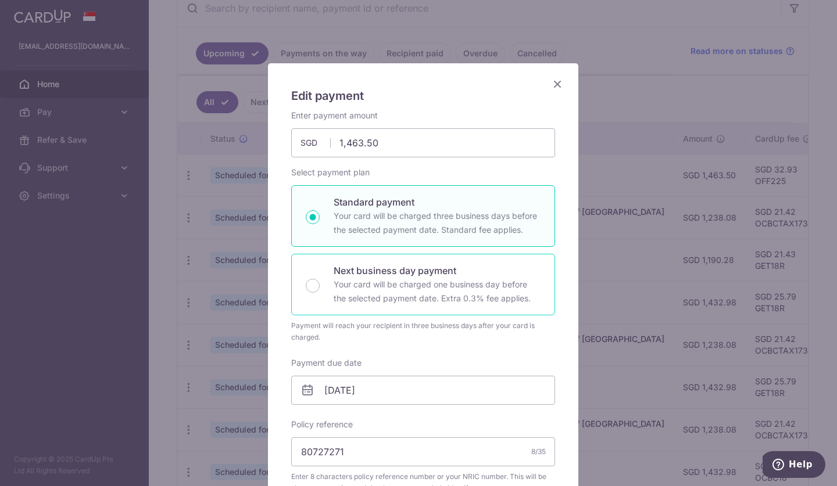
scroll to position [0, 0]
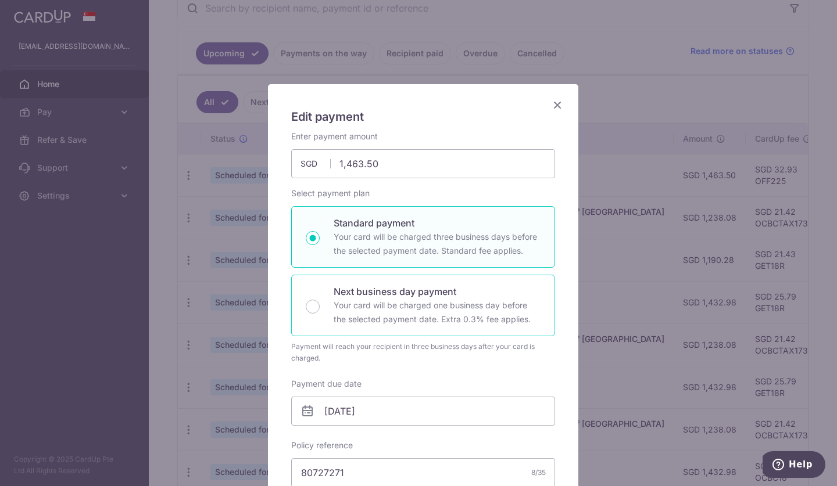
click at [409, 303] on p "Your card will be charged one business day before the selected payment date. Ex…" at bounding box center [437, 313] width 207 height 28
click at [320, 303] on input "Next business day payment Your card will be charged one business day before the…" at bounding box center [313, 307] width 14 height 14
radio input "false"
radio input "true"
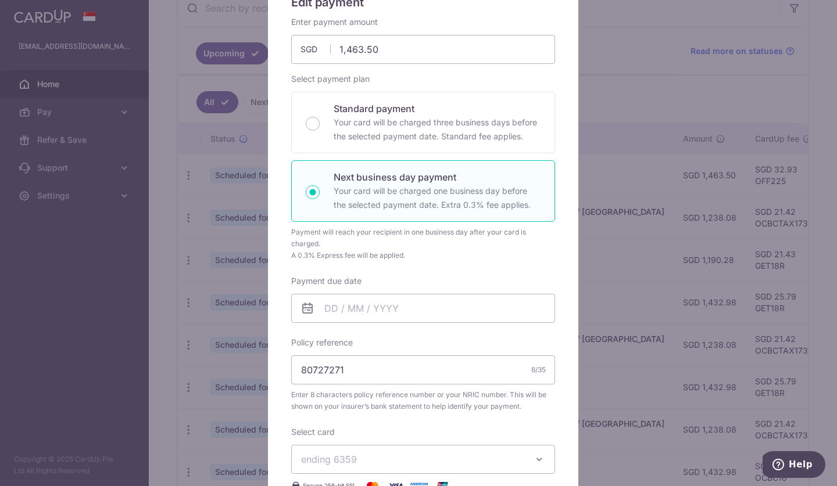
scroll to position [83, 0]
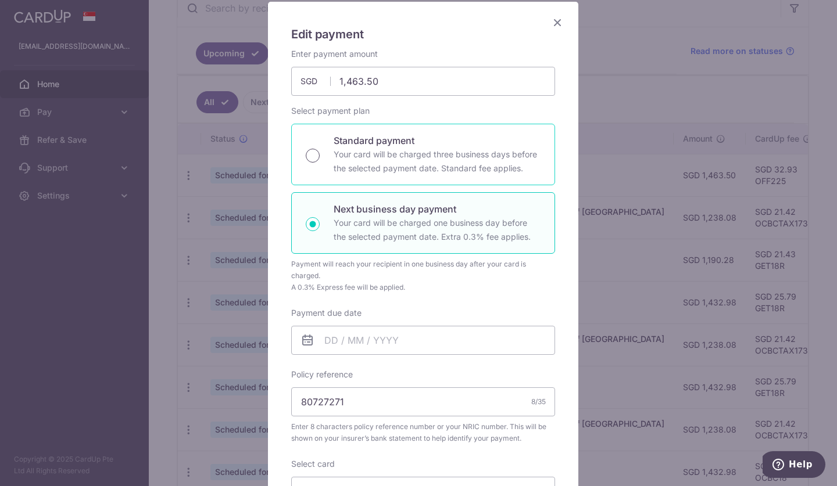
click at [309, 158] on input "Standard payment Your card will be charged three business days before the selec…" at bounding box center [313, 156] width 14 height 14
radio input "true"
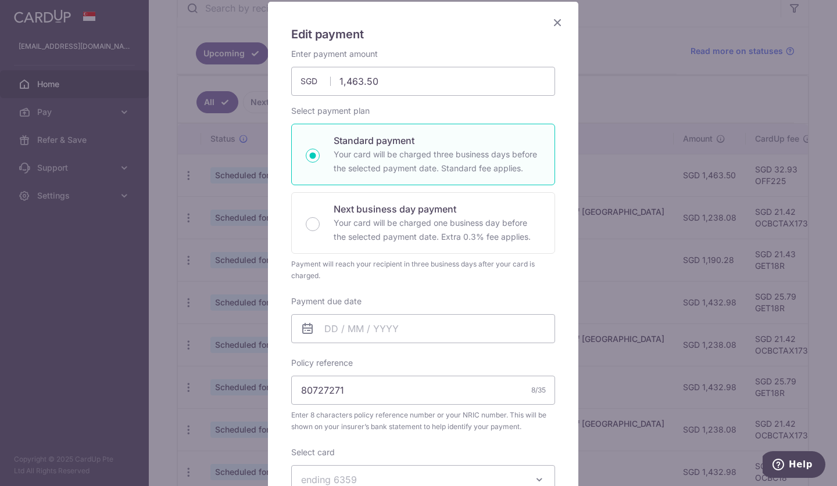
scroll to position [171, 0]
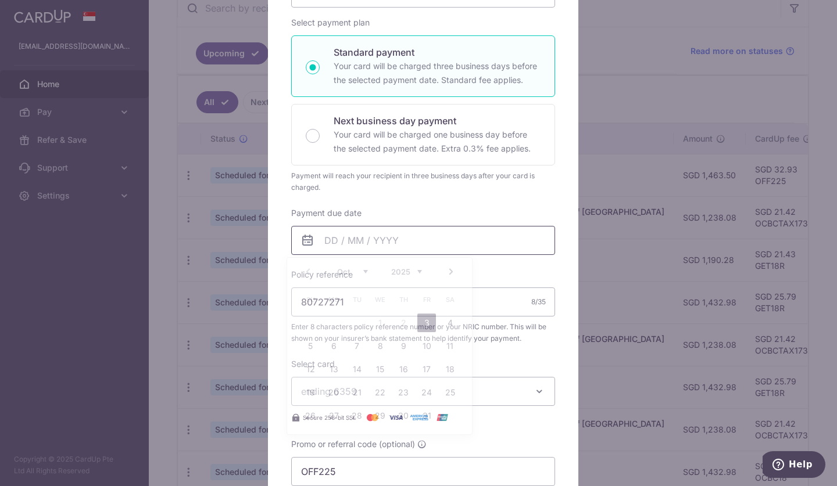
click at [446, 236] on input "Payment due date" at bounding box center [423, 240] width 264 height 29
click at [427, 325] on link "3" at bounding box center [426, 323] width 19 height 19
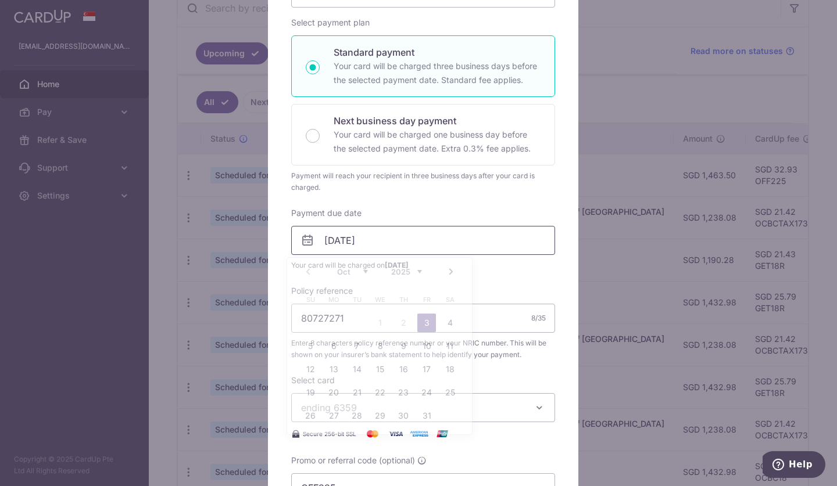
click at [432, 244] on input "[DATE]" at bounding box center [423, 240] width 264 height 29
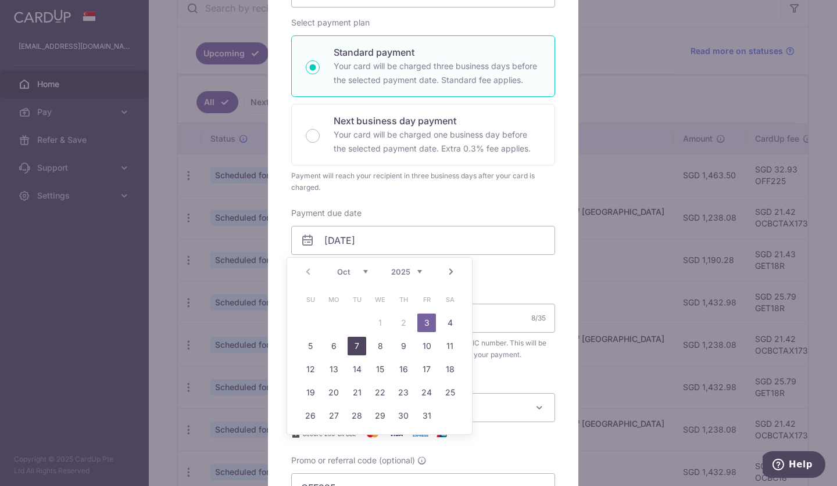
click at [356, 349] on link "7" at bounding box center [357, 346] width 19 height 19
type input "[DATE]"
click at [398, 243] on input "[DATE]" at bounding box center [423, 240] width 264 height 29
click at [396, 215] on div "Payment due date [DATE] Your card will be charged on [DATE]" at bounding box center [423, 239] width 264 height 64
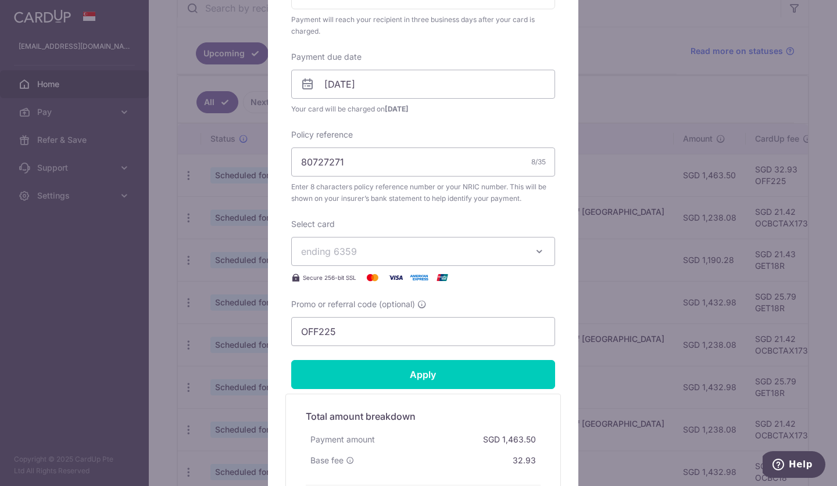
scroll to position [411, 0]
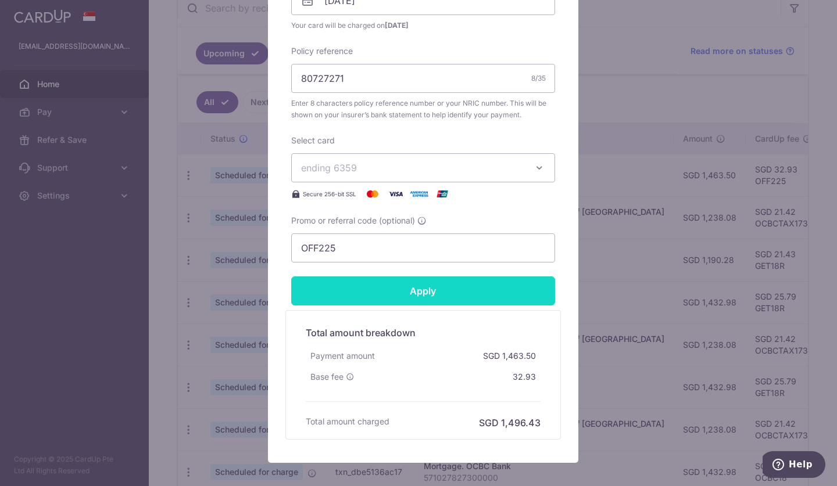
click at [421, 282] on input "Apply" at bounding box center [423, 291] width 264 height 29
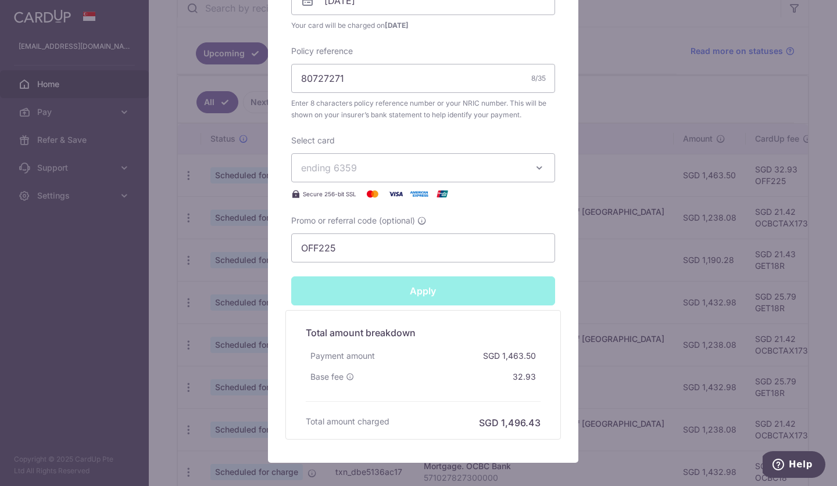
type input "Successfully Applied"
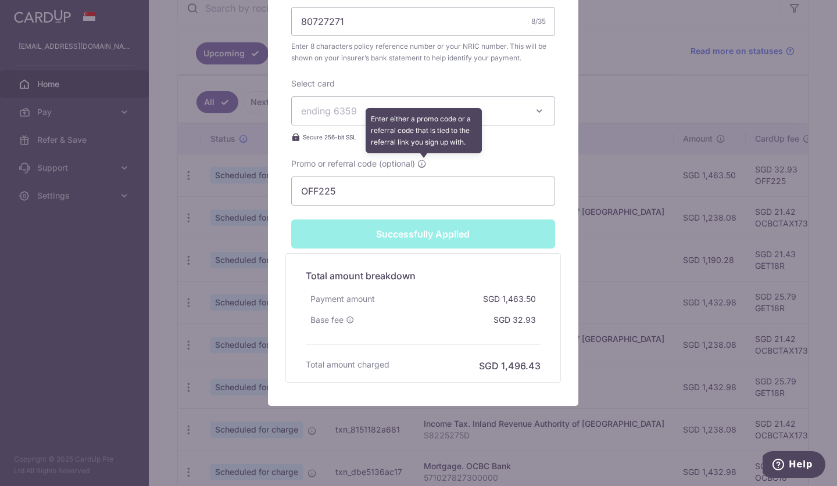
scroll to position [513, 0]
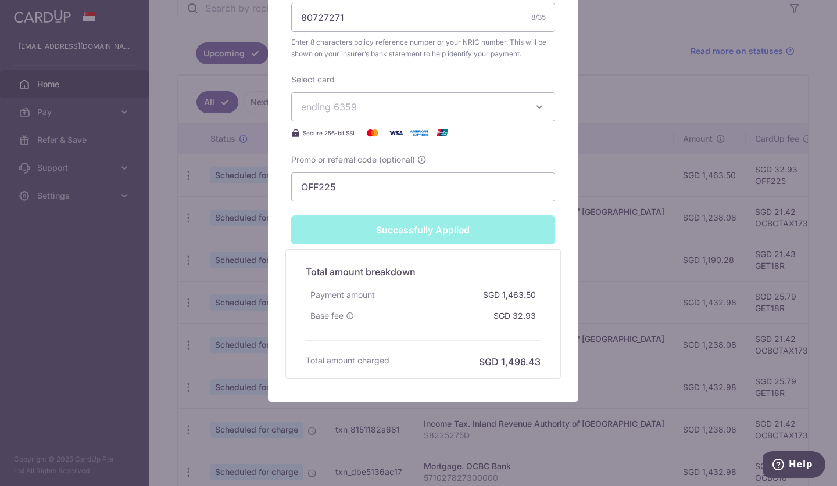
click at [498, 134] on div "Secure 256-bit SSL" at bounding box center [423, 133] width 264 height 14
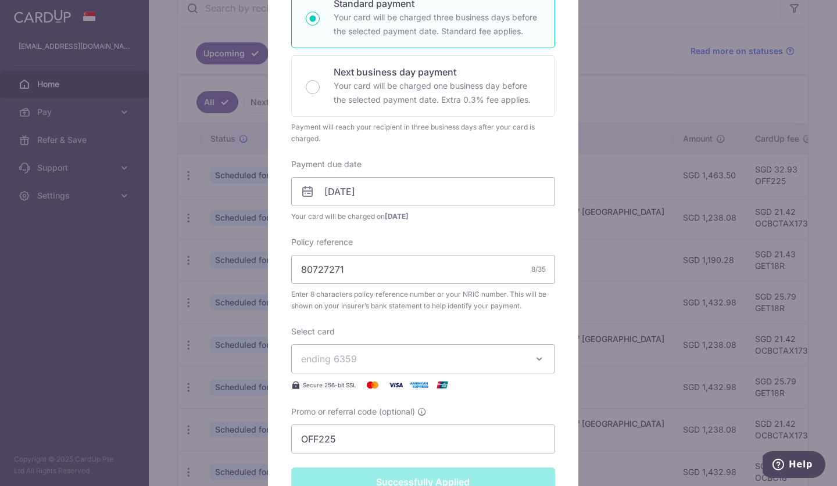
scroll to position [0, 0]
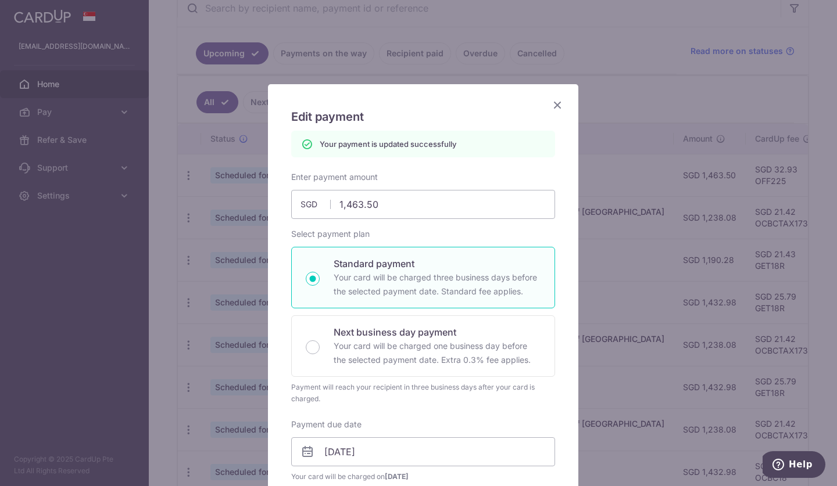
click at [555, 102] on icon "Close" at bounding box center [557, 105] width 14 height 15
